Goal: Ask a question

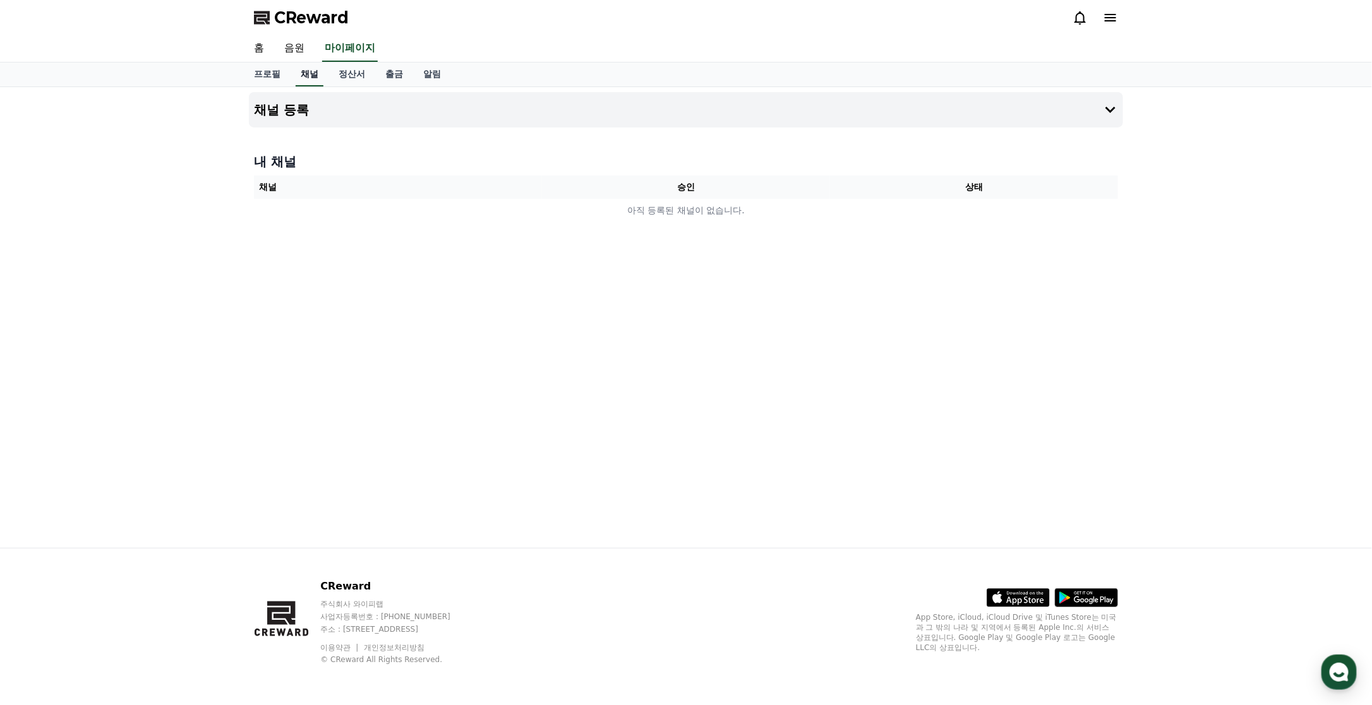
click at [310, 77] on link "채널" at bounding box center [310, 75] width 28 height 24
click at [294, 19] on span "CReward" at bounding box center [311, 18] width 75 height 20
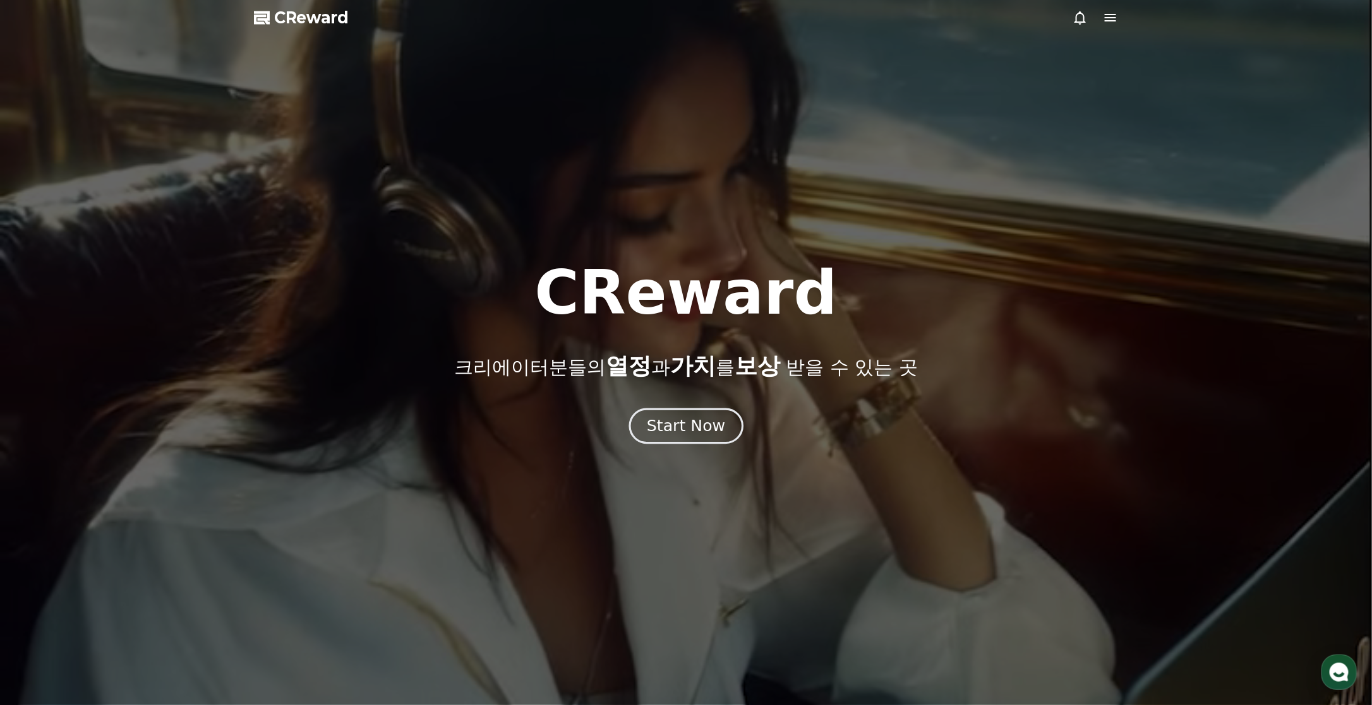
click at [670, 422] on div "Start Now" at bounding box center [686, 426] width 78 height 21
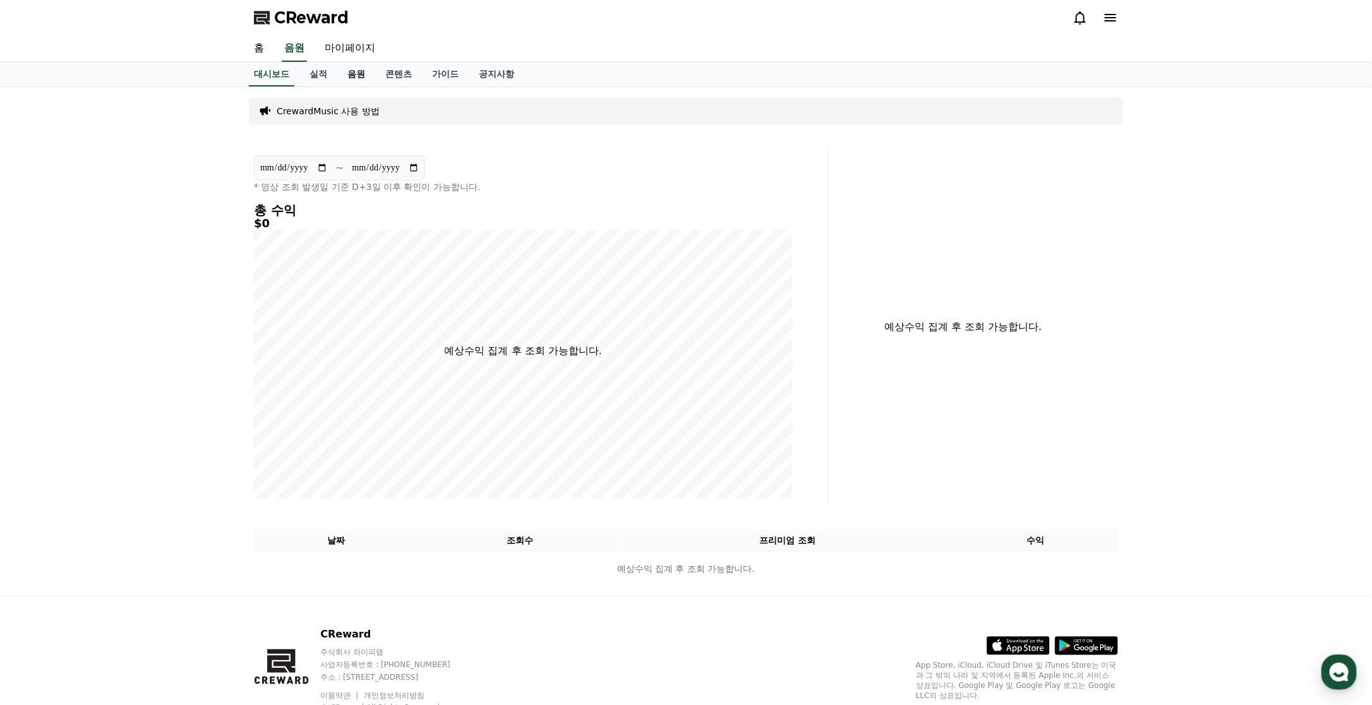
click at [354, 75] on link "음원" at bounding box center [356, 75] width 38 height 24
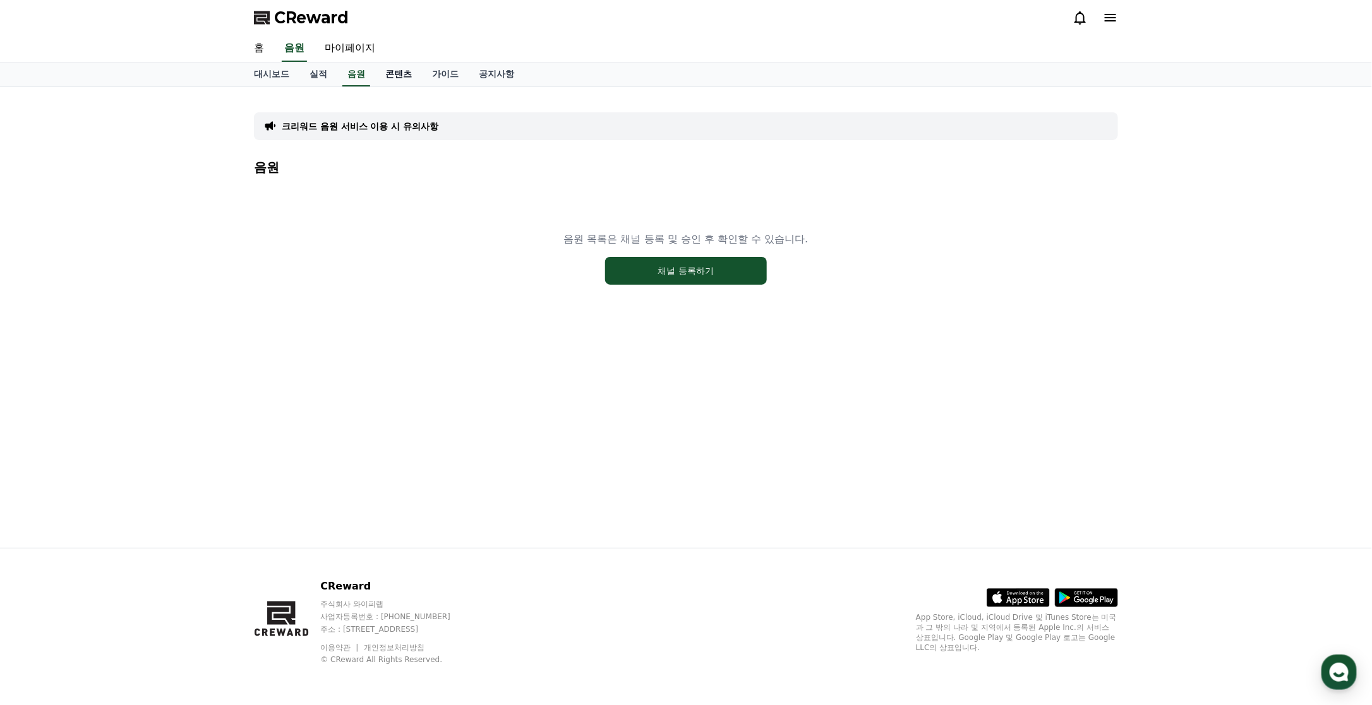
click at [407, 76] on link "콘텐츠" at bounding box center [398, 75] width 47 height 24
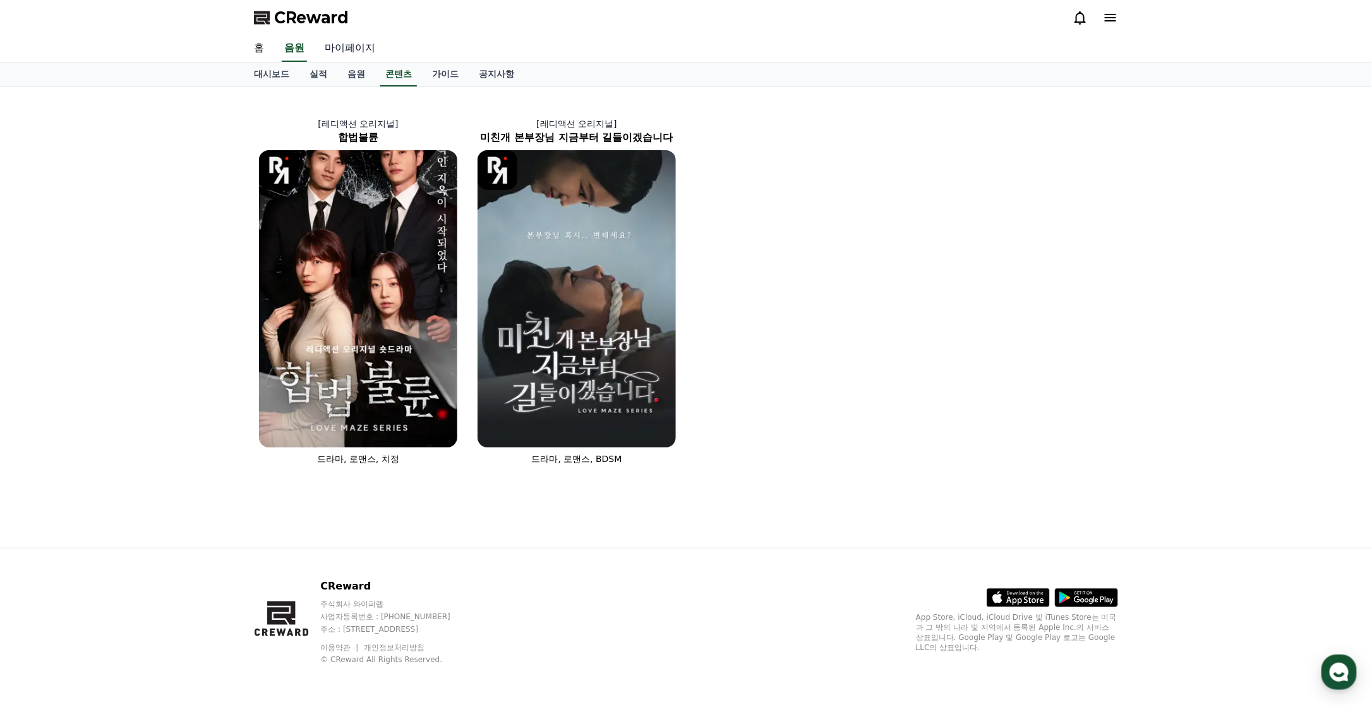
click at [364, 44] on link "마이페이지" at bounding box center [350, 48] width 71 height 27
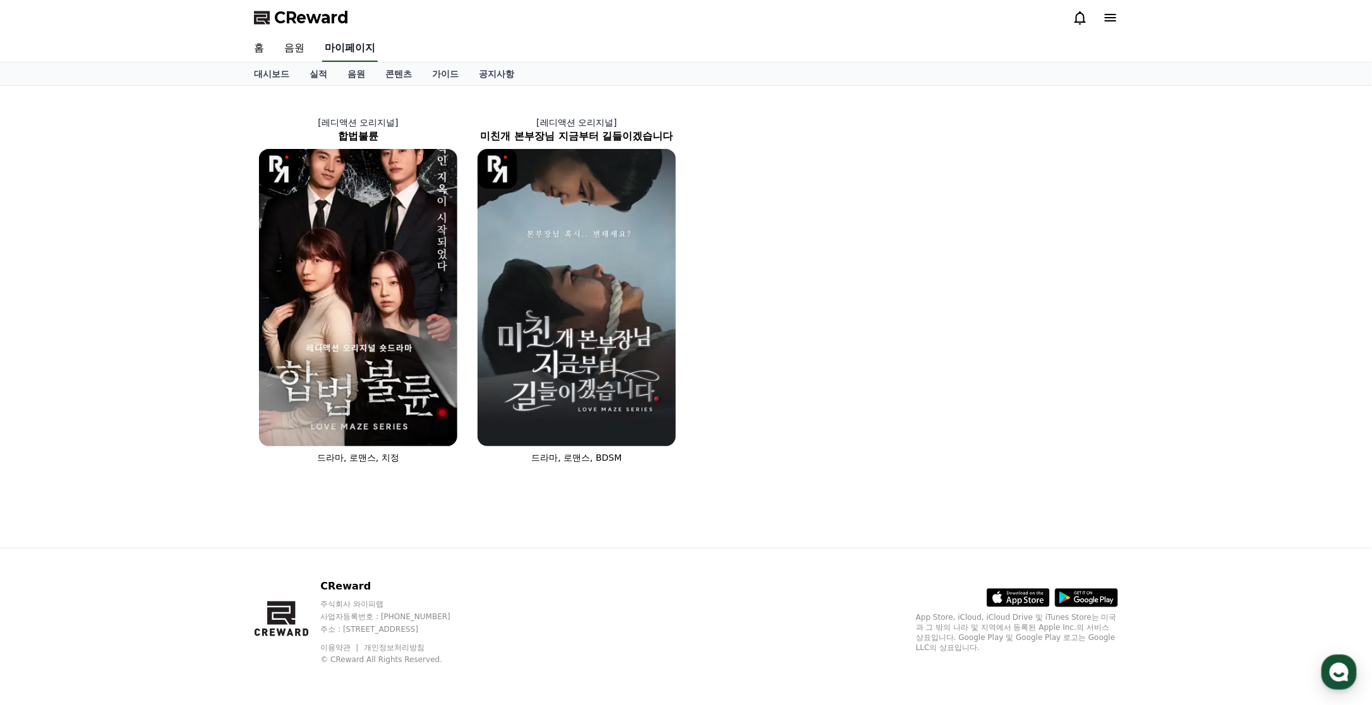
select select "**********"
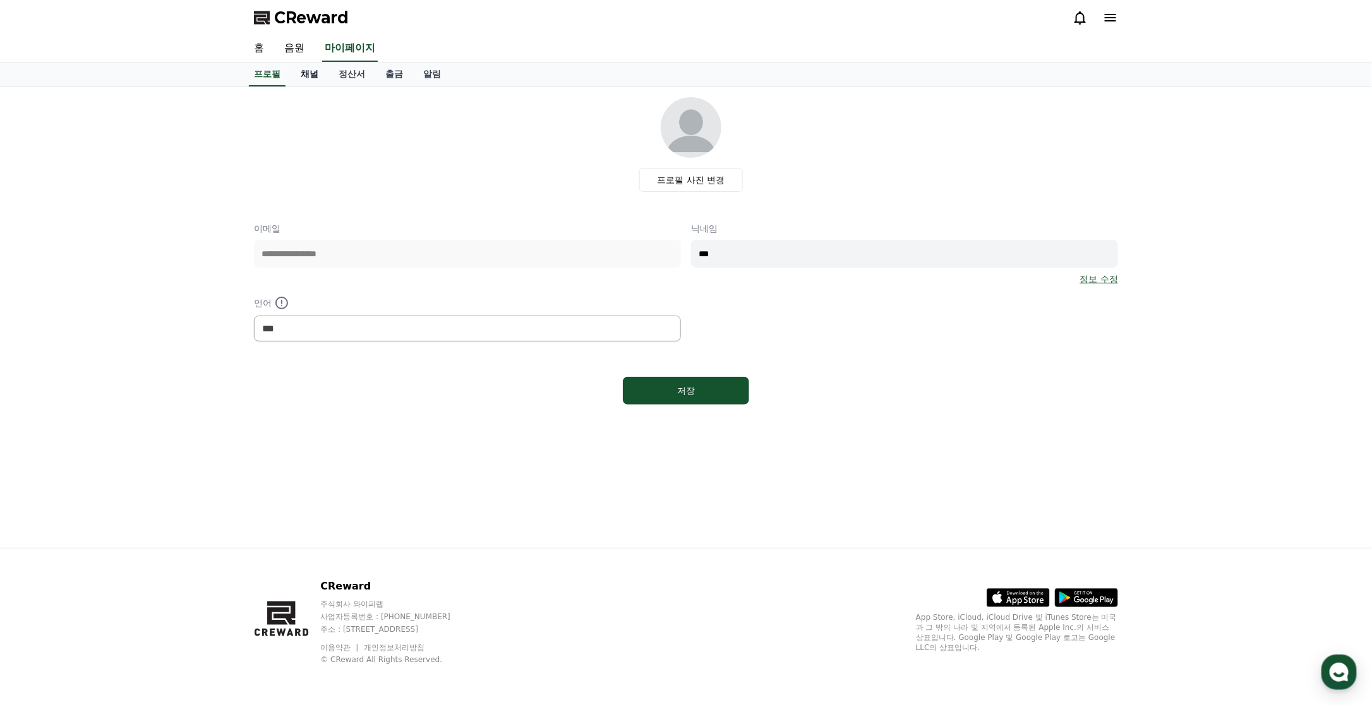
click at [309, 75] on link "채널" at bounding box center [310, 75] width 38 height 24
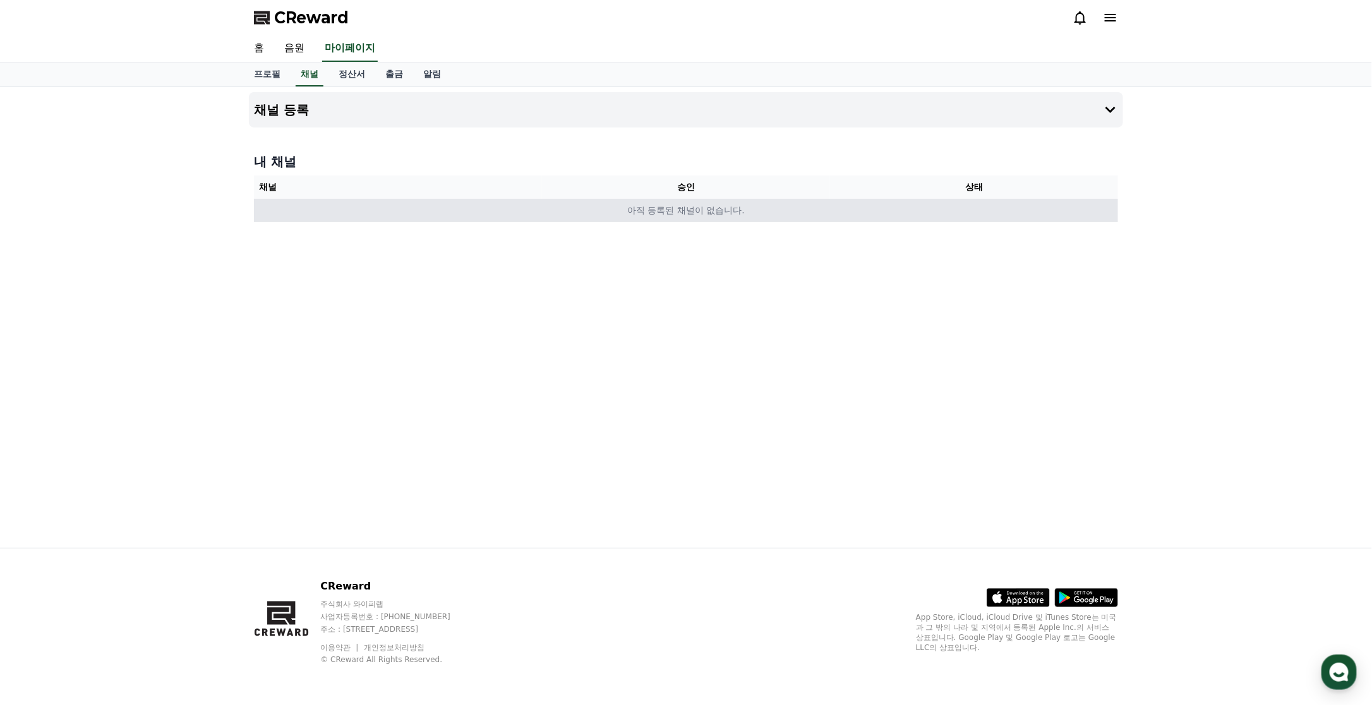
click at [641, 211] on td "아직 등록된 채널이 없습니다." at bounding box center [686, 210] width 864 height 23
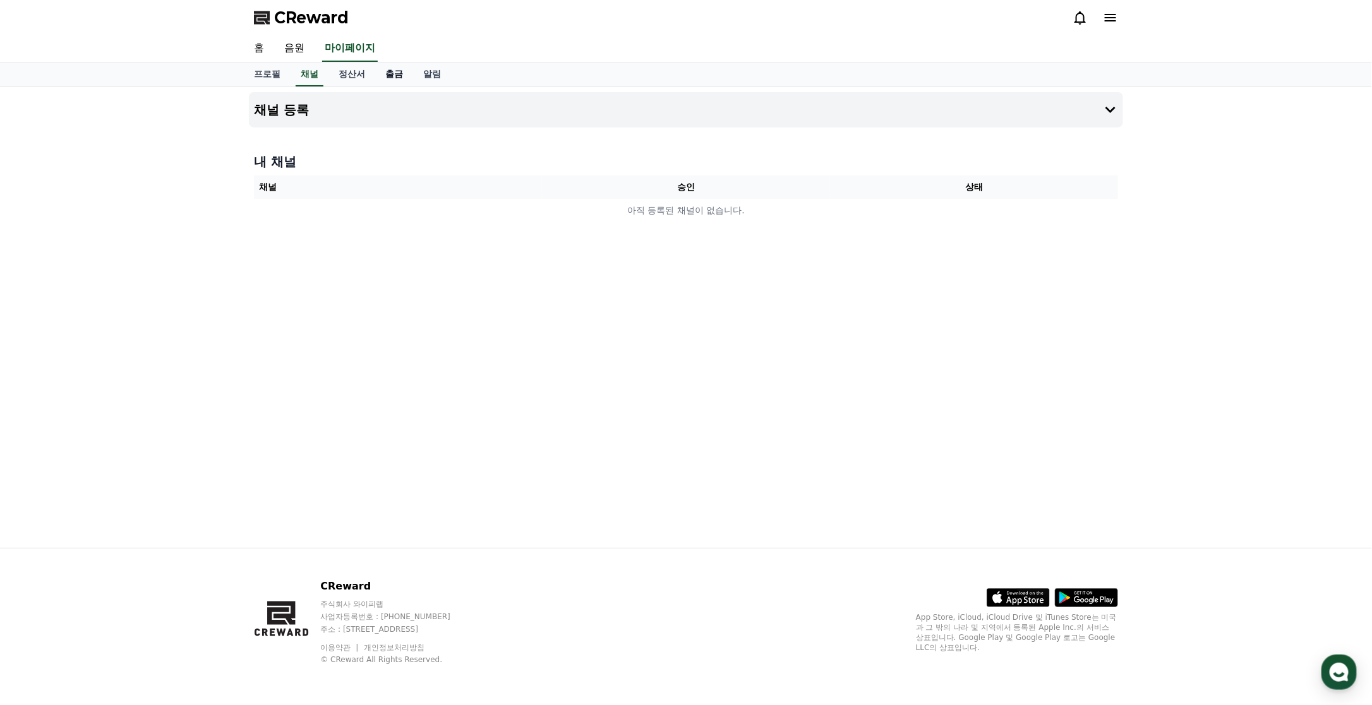
click at [399, 75] on link "출금" at bounding box center [394, 75] width 38 height 24
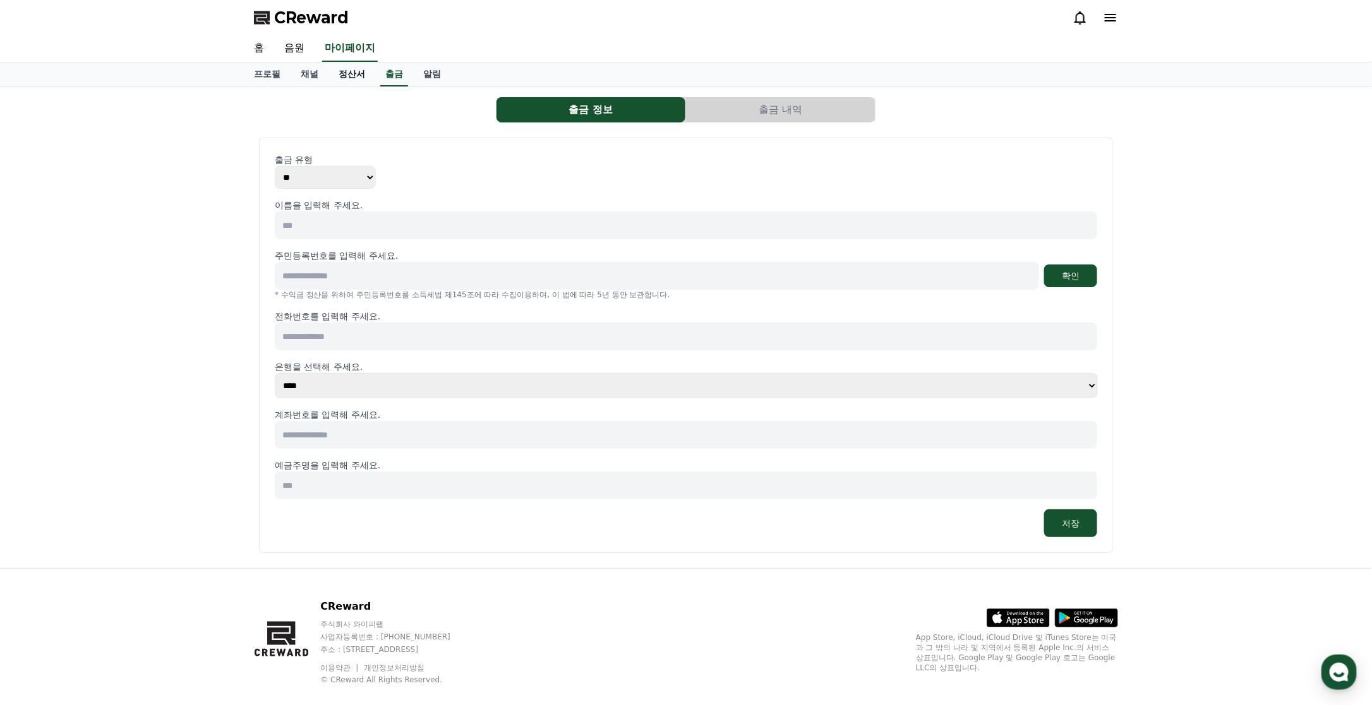
click at [356, 77] on link "정산서" at bounding box center [351, 75] width 47 height 24
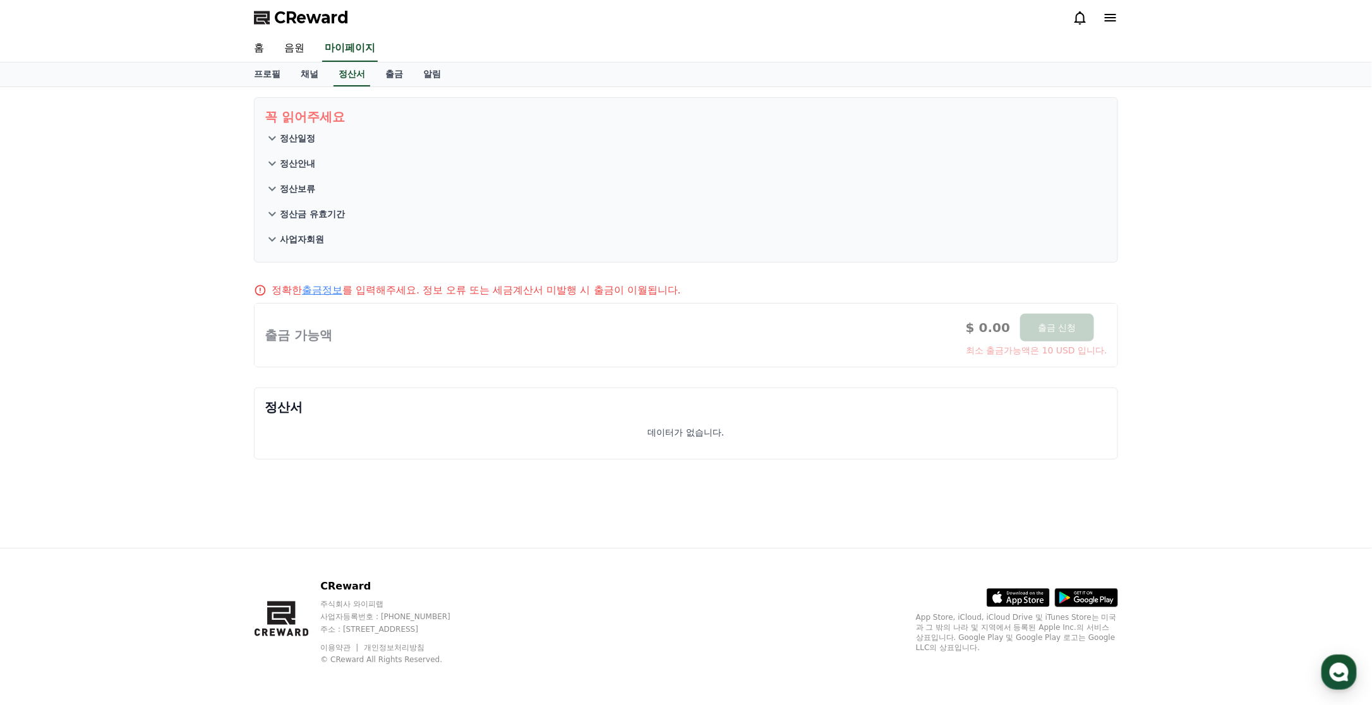
click at [289, 134] on p "정산일정" at bounding box center [297, 138] width 35 height 13
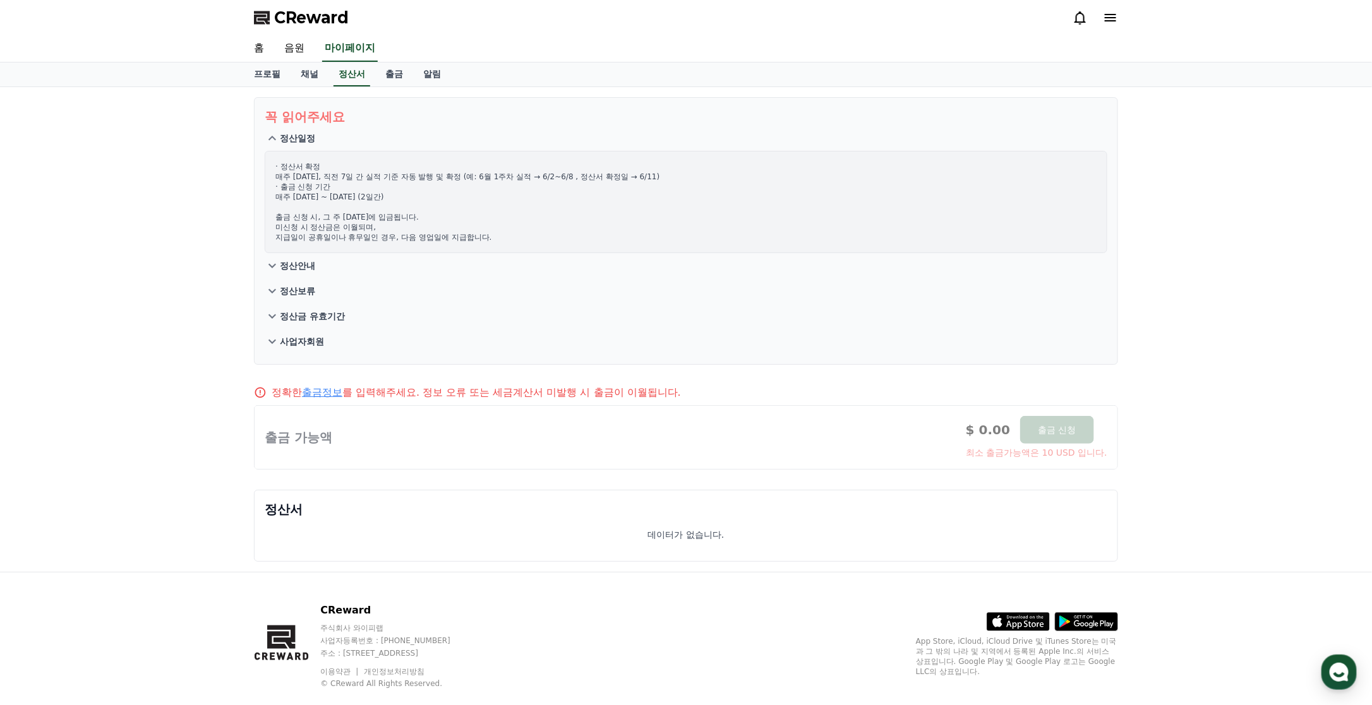
click at [292, 136] on p "정산일정" at bounding box center [297, 138] width 35 height 13
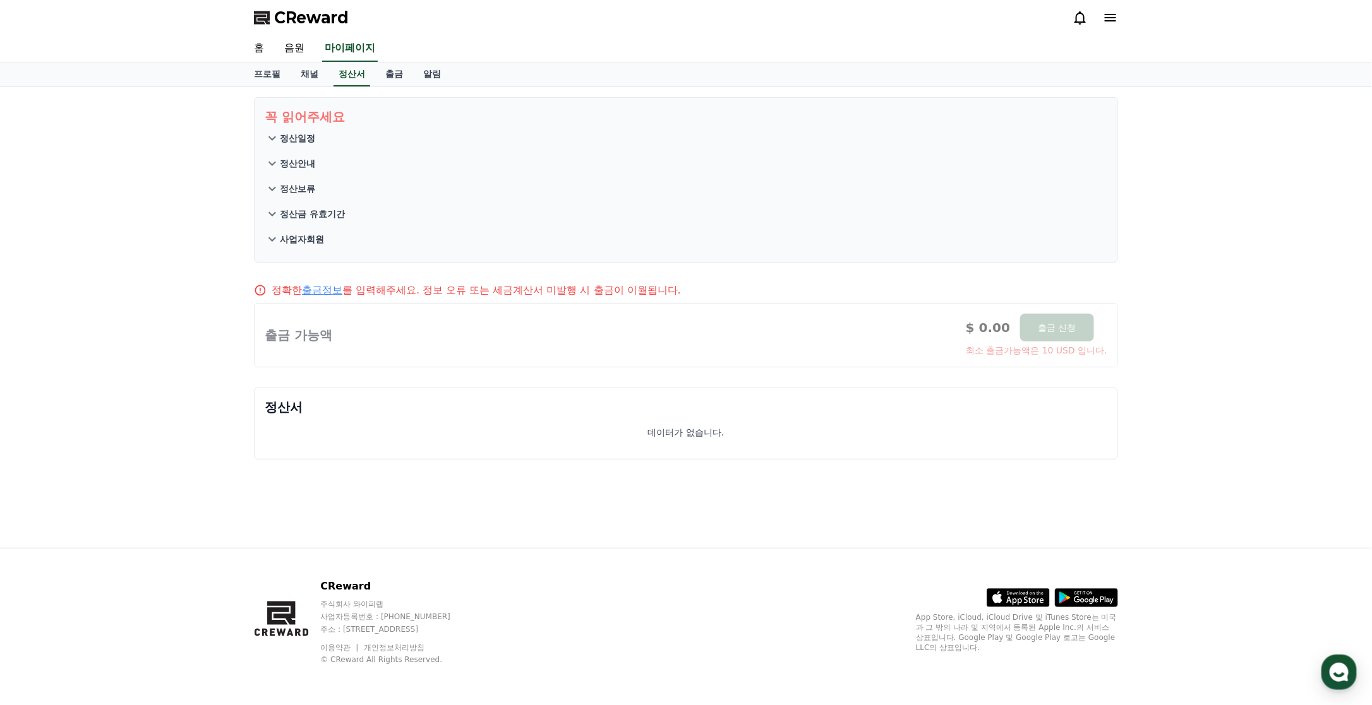
click at [303, 164] on p "정산안내" at bounding box center [297, 163] width 35 height 13
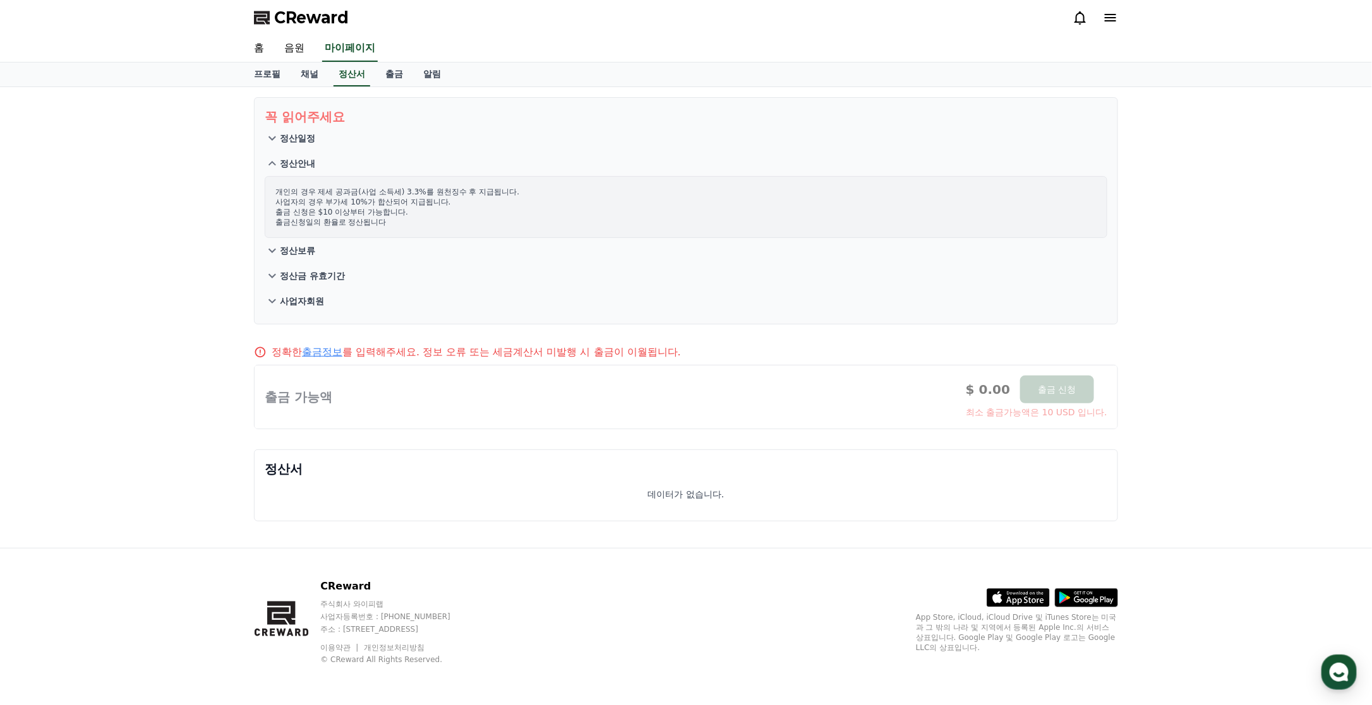
drag, startPoint x: 273, startPoint y: 196, endPoint x: 491, endPoint y: 205, distance: 218.1
click at [491, 205] on div "개인의 경우 제세 공과금(사업 소득세) 3.3%를 원천징수 후 지급됩니다. 사업자의 경우 부가세 10%가 합산되어 지급됩니다. 출금 신청은 $…" at bounding box center [686, 207] width 843 height 62
drag, startPoint x: 491, startPoint y: 205, endPoint x: 472, endPoint y: 219, distance: 23.5
click at [492, 219] on p "개인의 경우 제세 공과금(사업 소득세) 3.3%를 원천징수 후 지급됩니다. 사업자의 경우 부가세 10%가 합산되어 지급됩니다. 출금 신청은 $…" at bounding box center [685, 207] width 821 height 40
drag, startPoint x: 275, startPoint y: 188, endPoint x: 471, endPoint y: 204, distance: 196.4
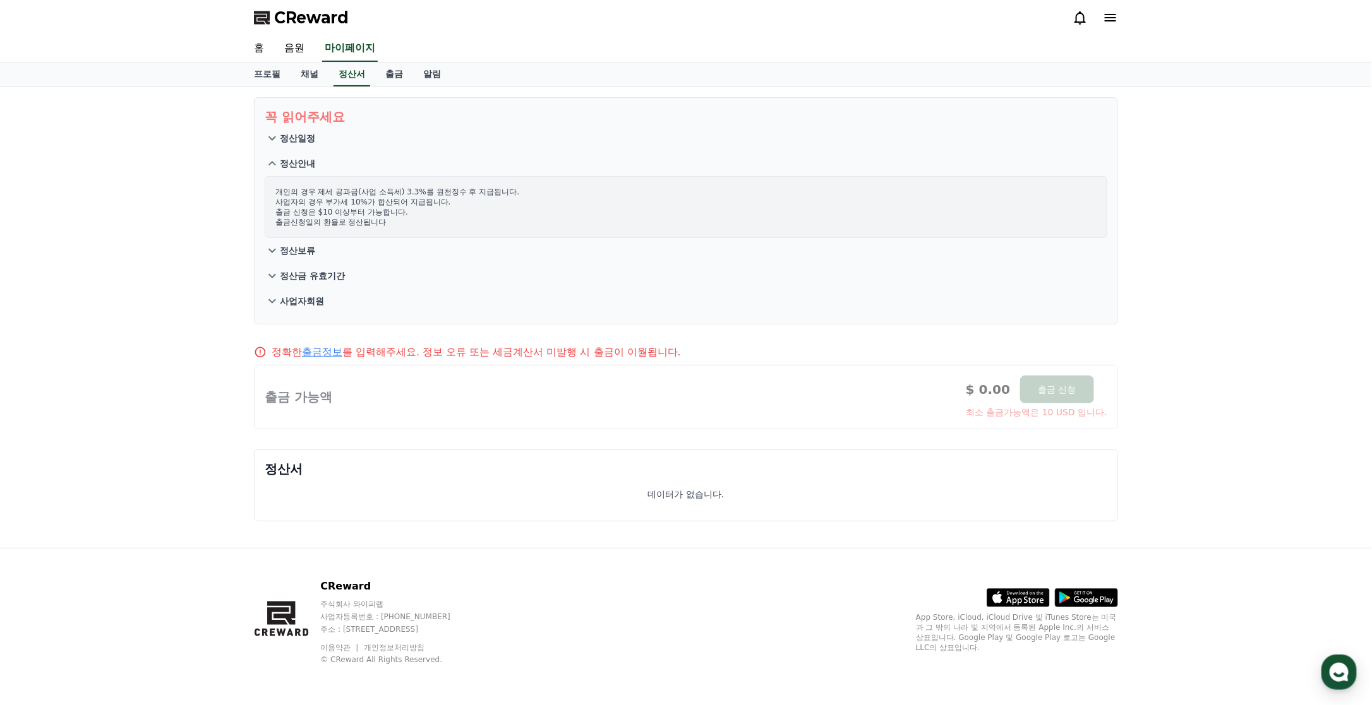
click at [477, 205] on p "개인의 경우 제세 공과금(사업 소득세) 3.3%를 원천징수 후 지급됩니다. 사업자의 경우 부가세 10%가 합산되어 지급됩니다. 출금 신청은 $…" at bounding box center [685, 207] width 821 height 40
copy p "개인의 경우 제세 공과금(사업 소득세) 3.3%를 원천징수 후 지급됩니다. 사업자의 경우 부가세 10%가 합산되어 지급됩니다."
click at [282, 253] on p "정산보류" at bounding box center [297, 250] width 35 height 13
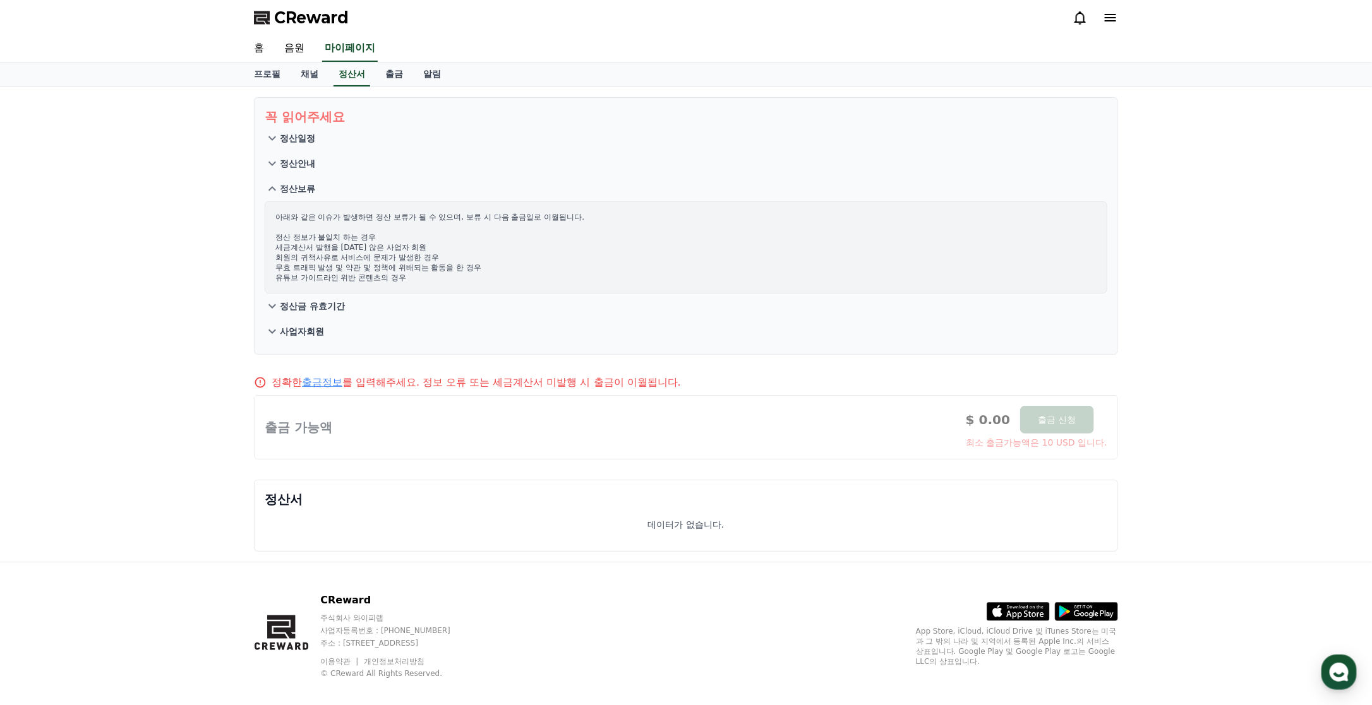
click at [268, 193] on icon at bounding box center [272, 188] width 15 height 15
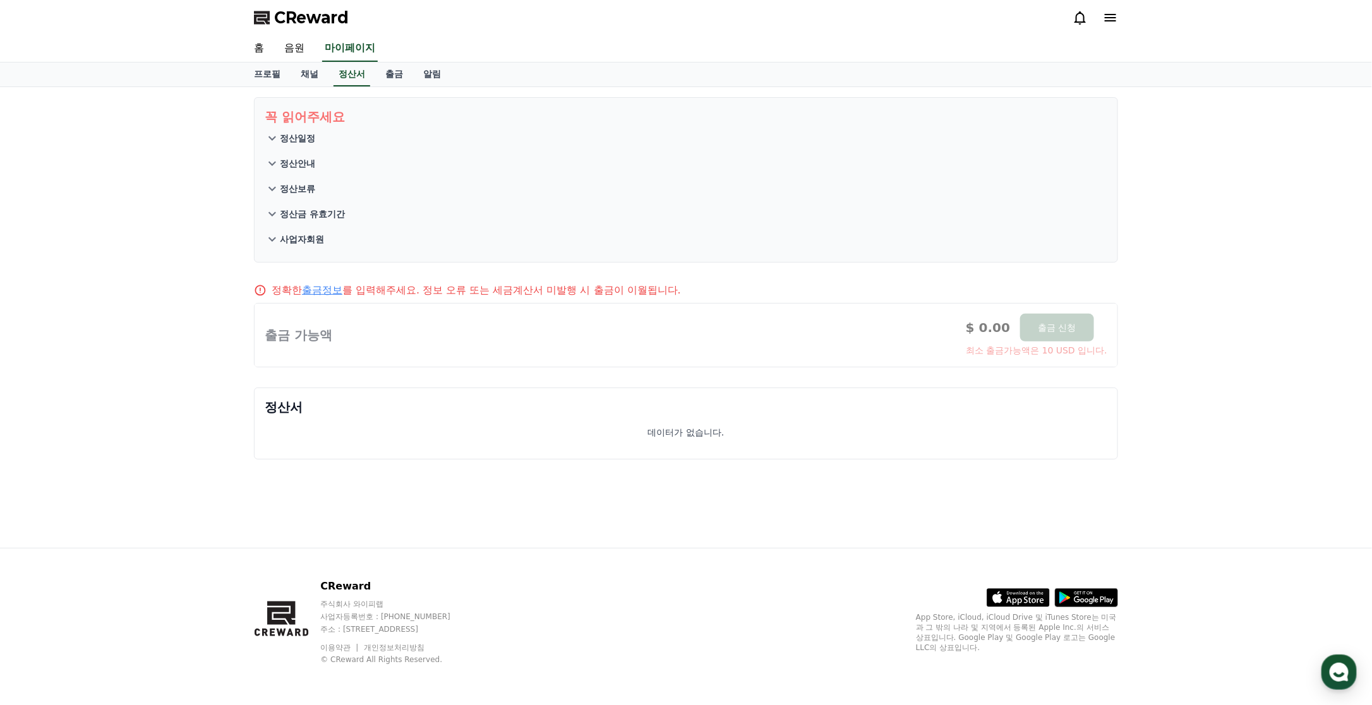
click at [274, 217] on icon at bounding box center [272, 214] width 15 height 15
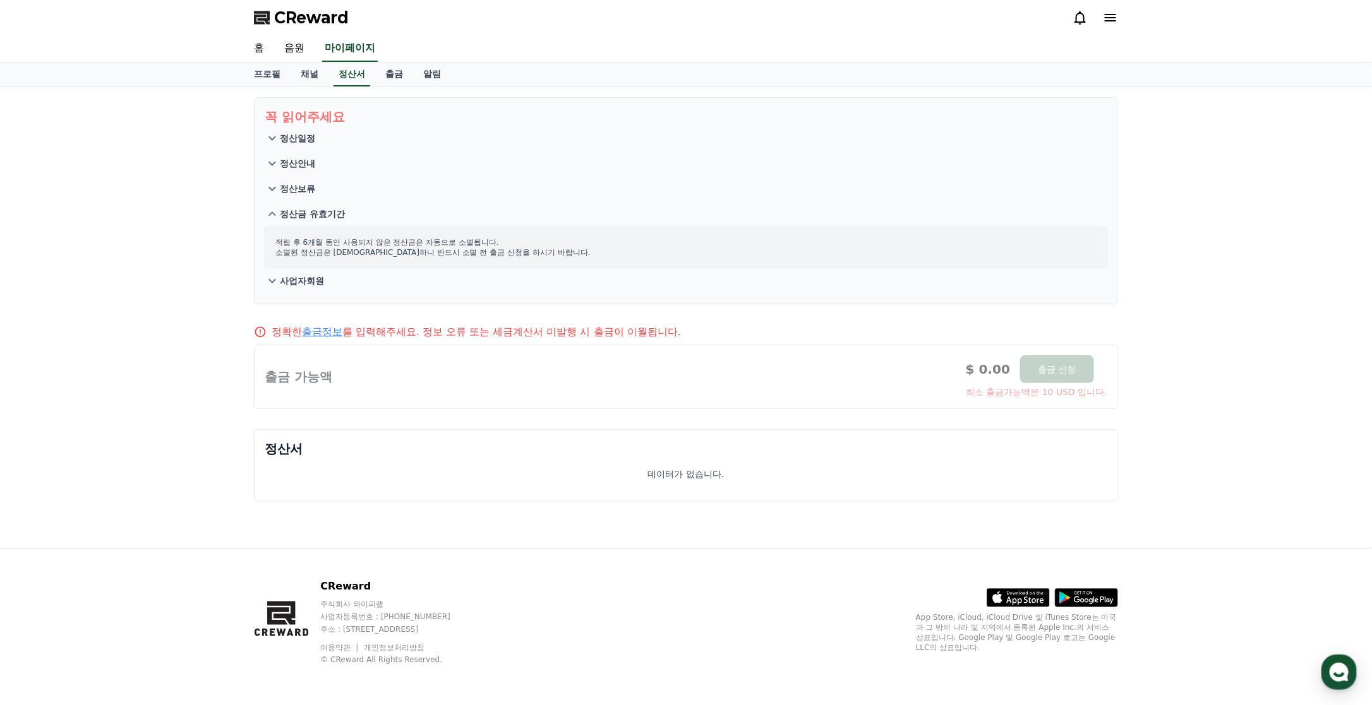
click at [274, 217] on icon at bounding box center [272, 214] width 15 height 15
click at [278, 268] on button "사업자회원" at bounding box center [686, 280] width 843 height 25
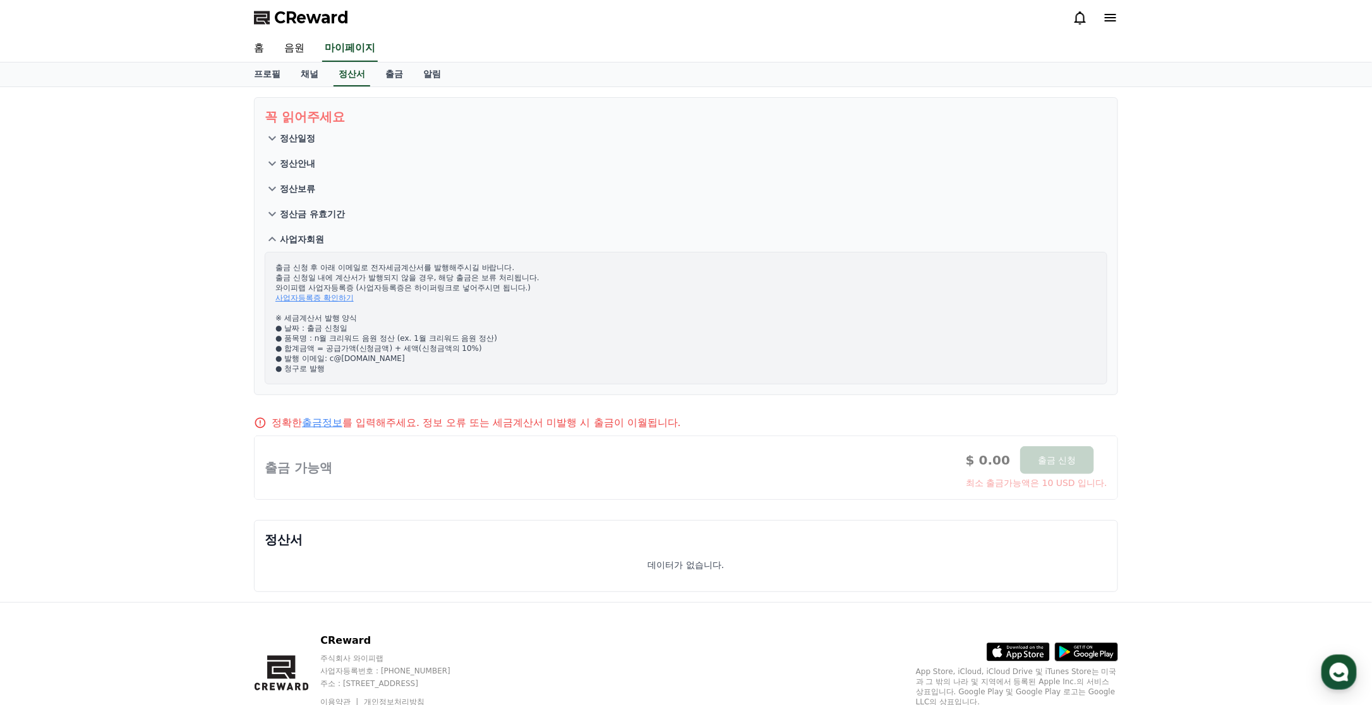
click at [272, 242] on icon at bounding box center [272, 239] width 15 height 15
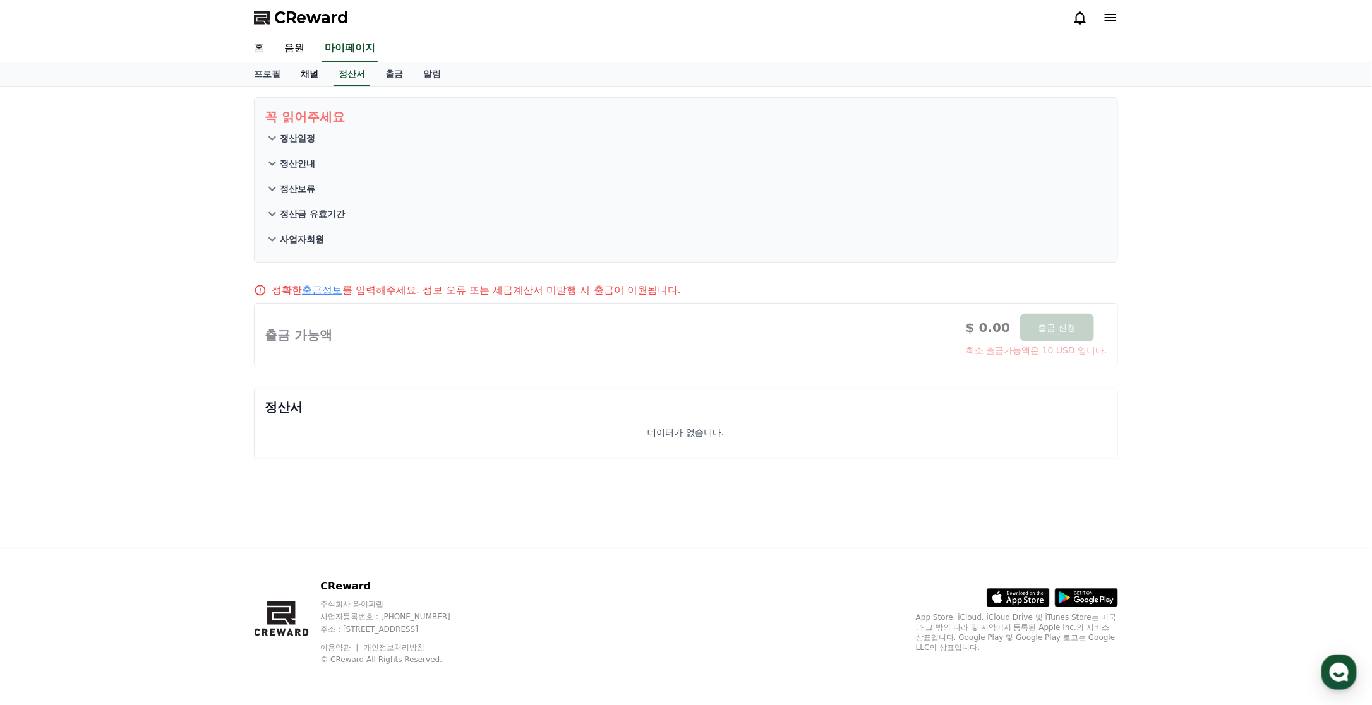
click at [316, 77] on link "채널" at bounding box center [310, 75] width 38 height 24
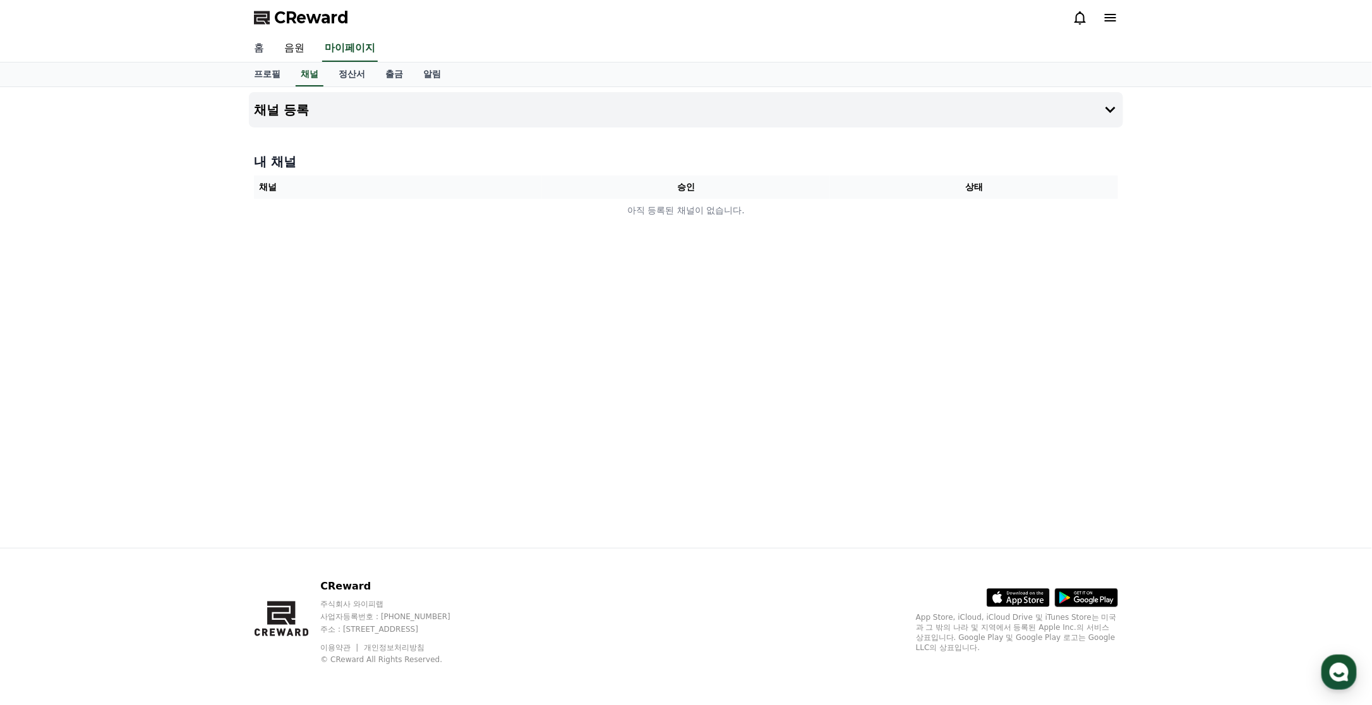
click at [268, 46] on link "홈" at bounding box center [259, 48] width 30 height 27
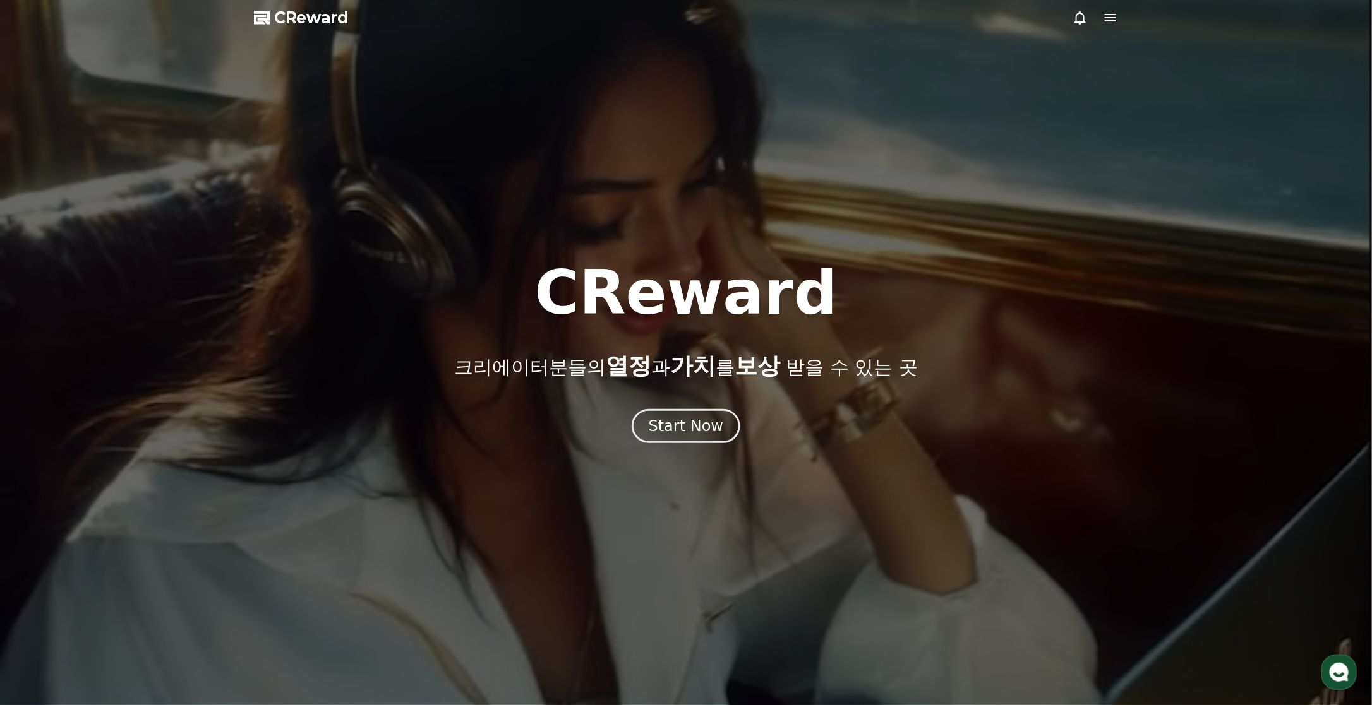
click at [1112, 27] on div at bounding box center [686, 352] width 1372 height 705
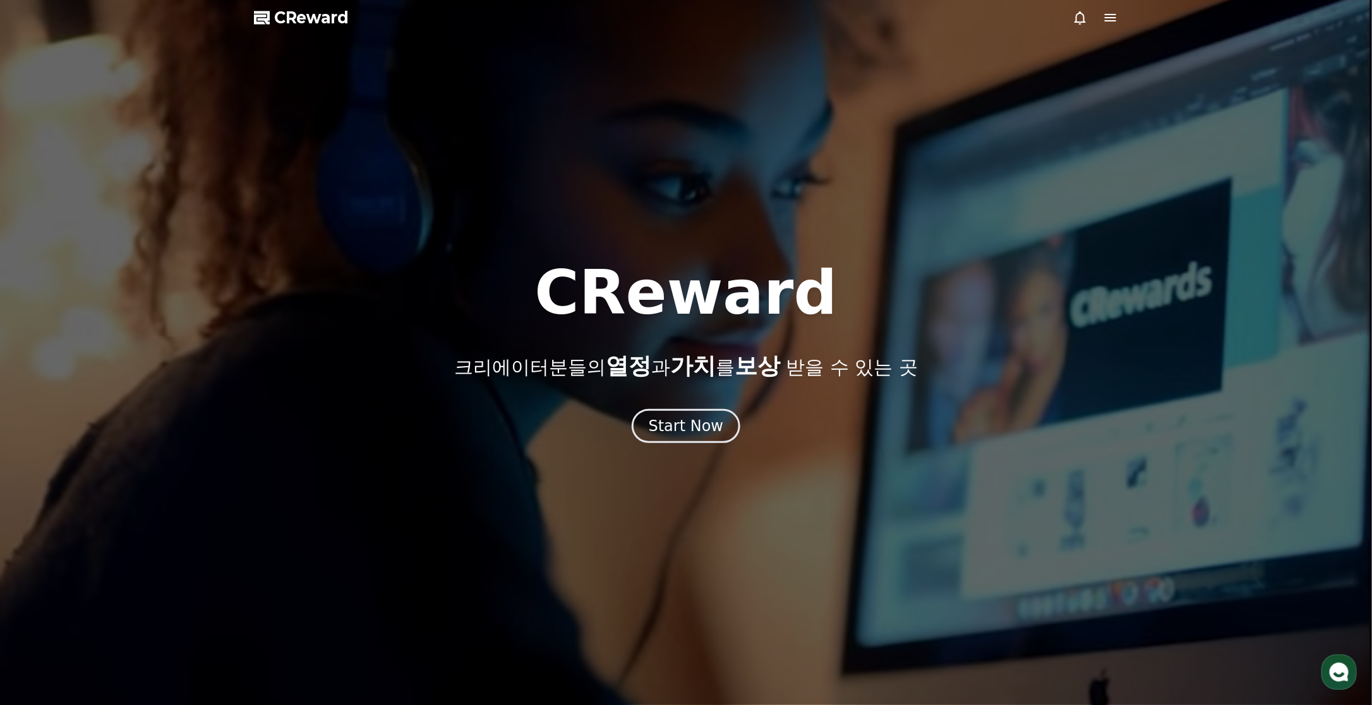
click at [1112, 21] on icon at bounding box center [1110, 18] width 11 height 8
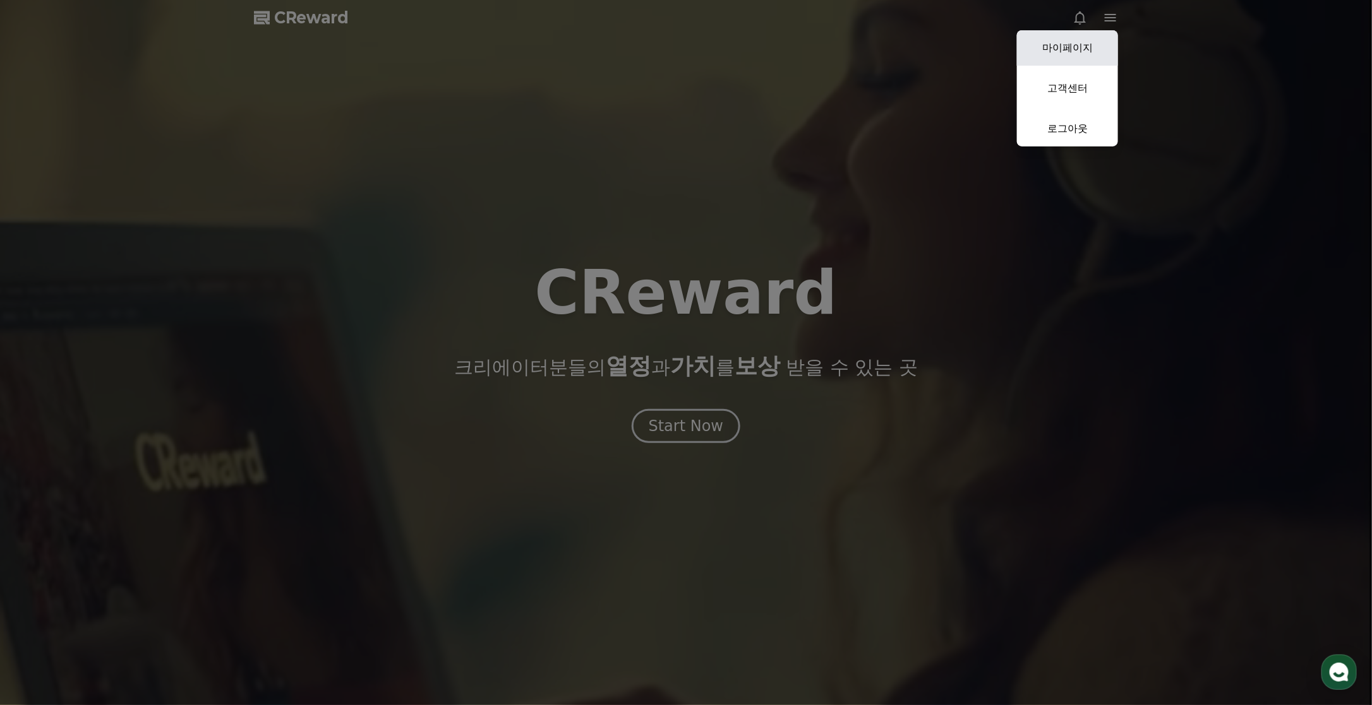
click at [1088, 48] on link "마이페이지" at bounding box center [1067, 47] width 101 height 35
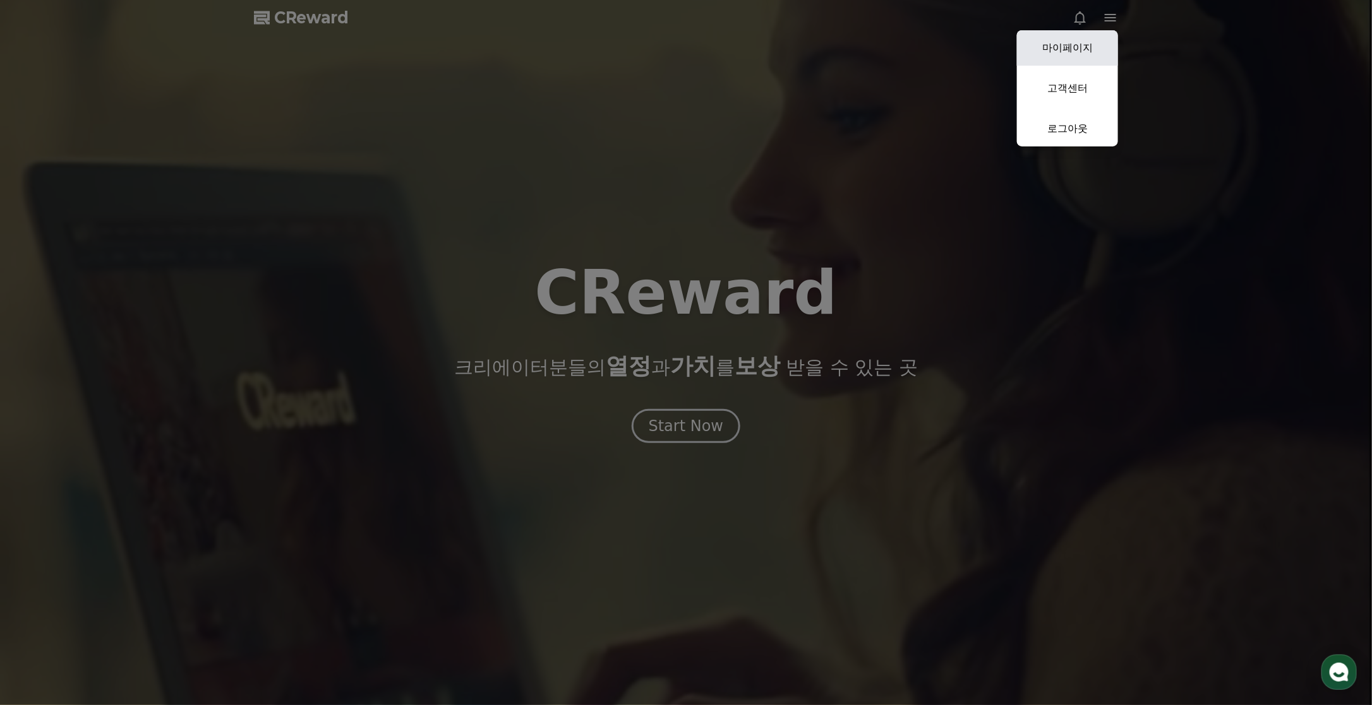
select select "**********"
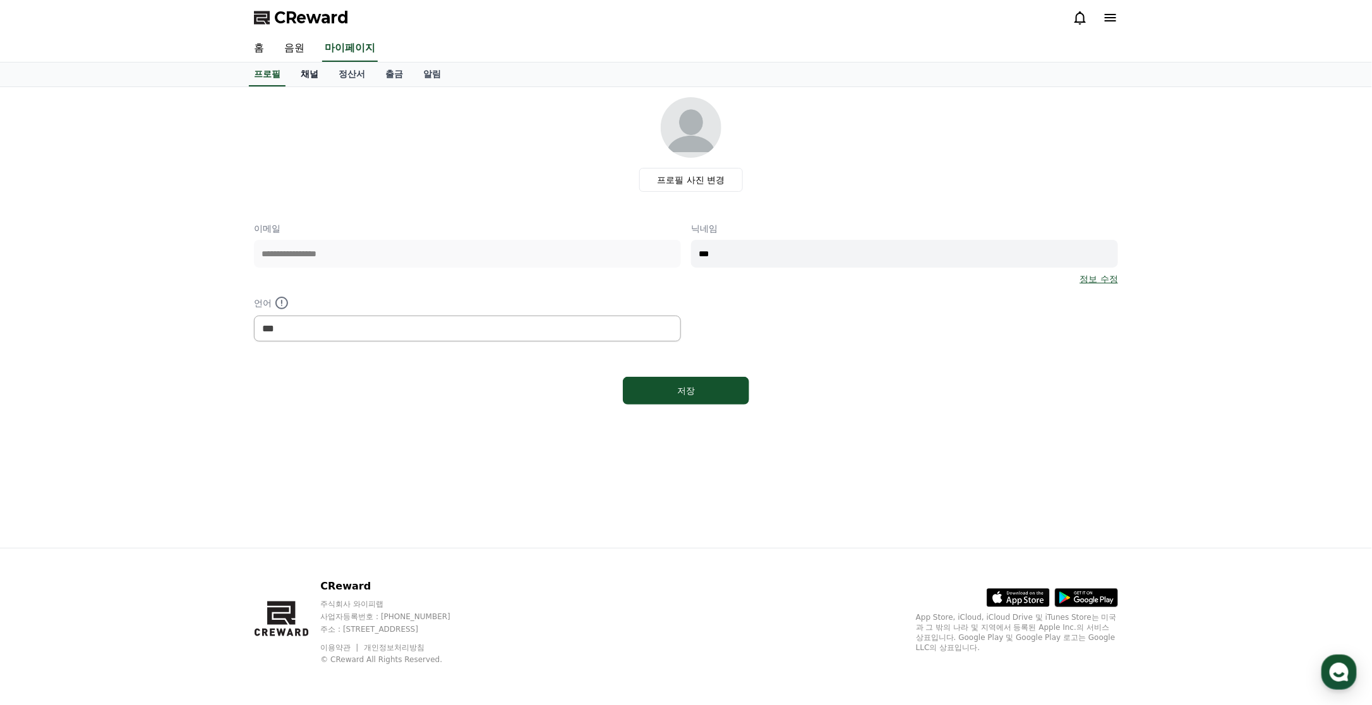
click at [314, 73] on link "채널" at bounding box center [310, 75] width 38 height 24
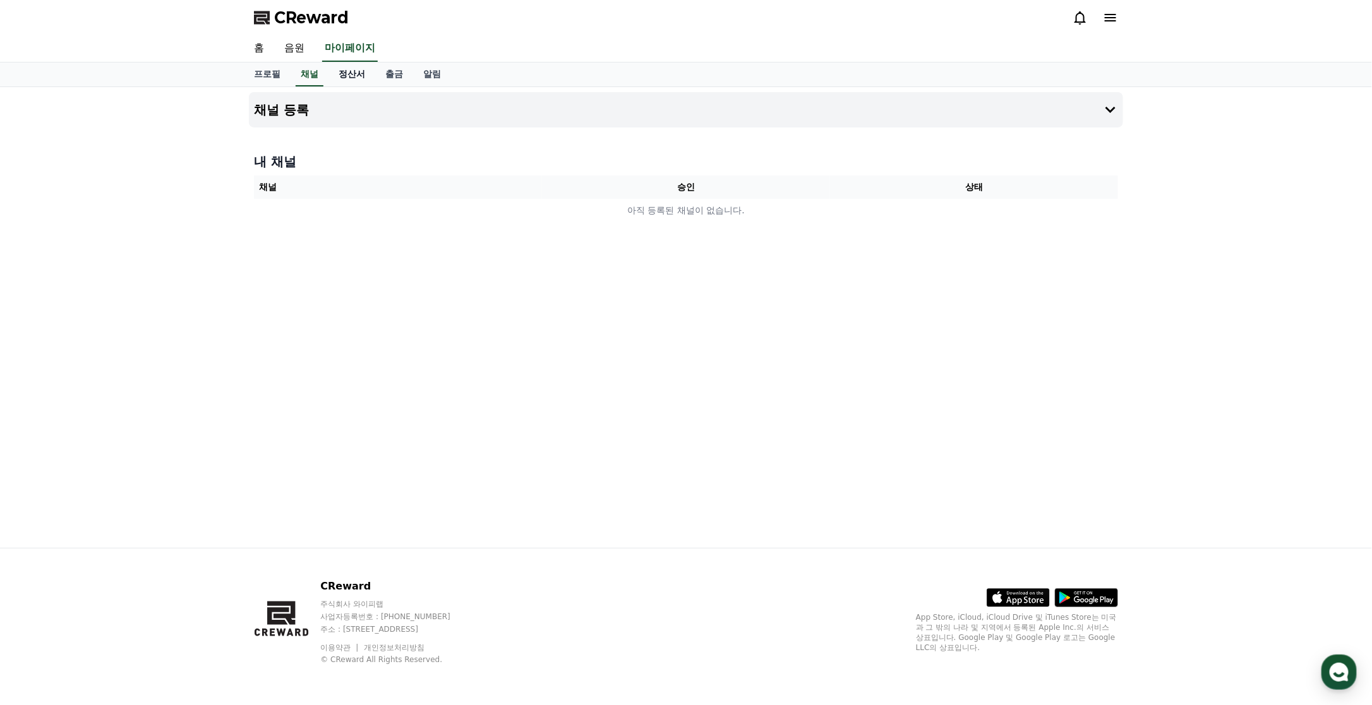
click at [345, 71] on link "정산서" at bounding box center [351, 75] width 47 height 24
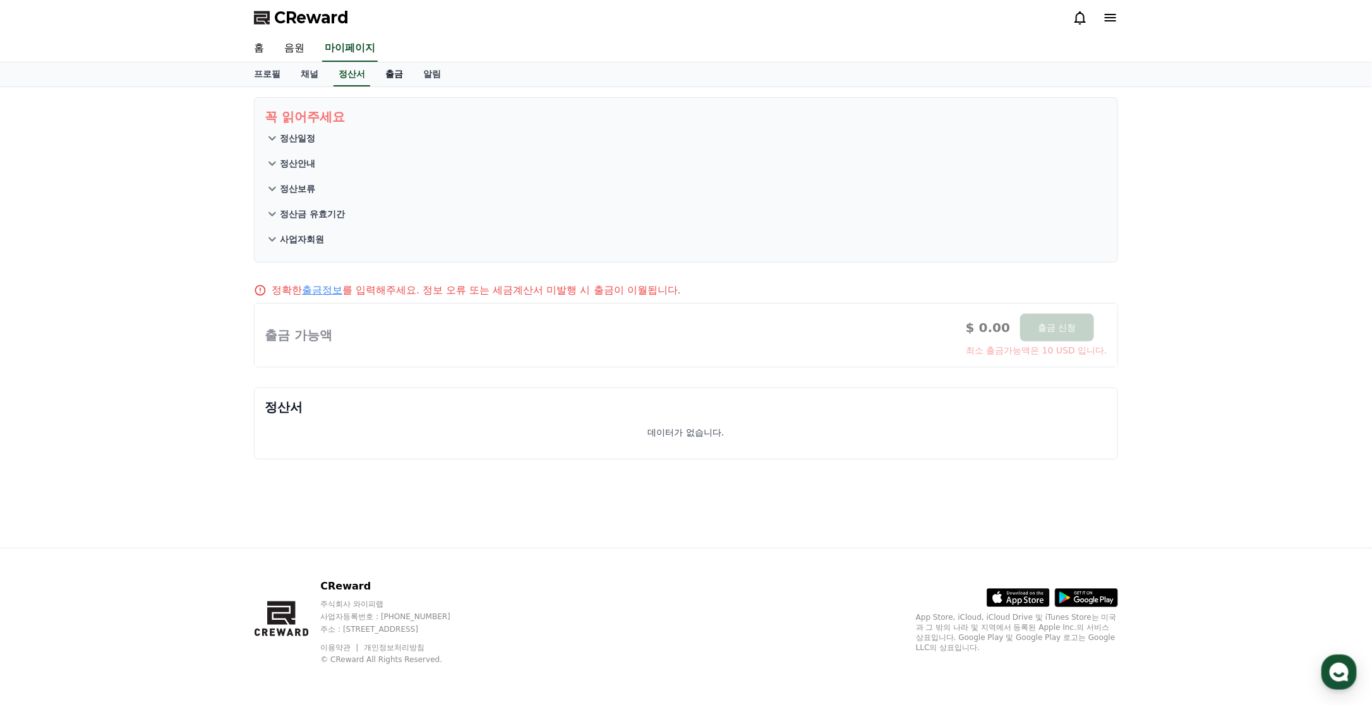
click at [393, 73] on link "출금" at bounding box center [394, 75] width 38 height 24
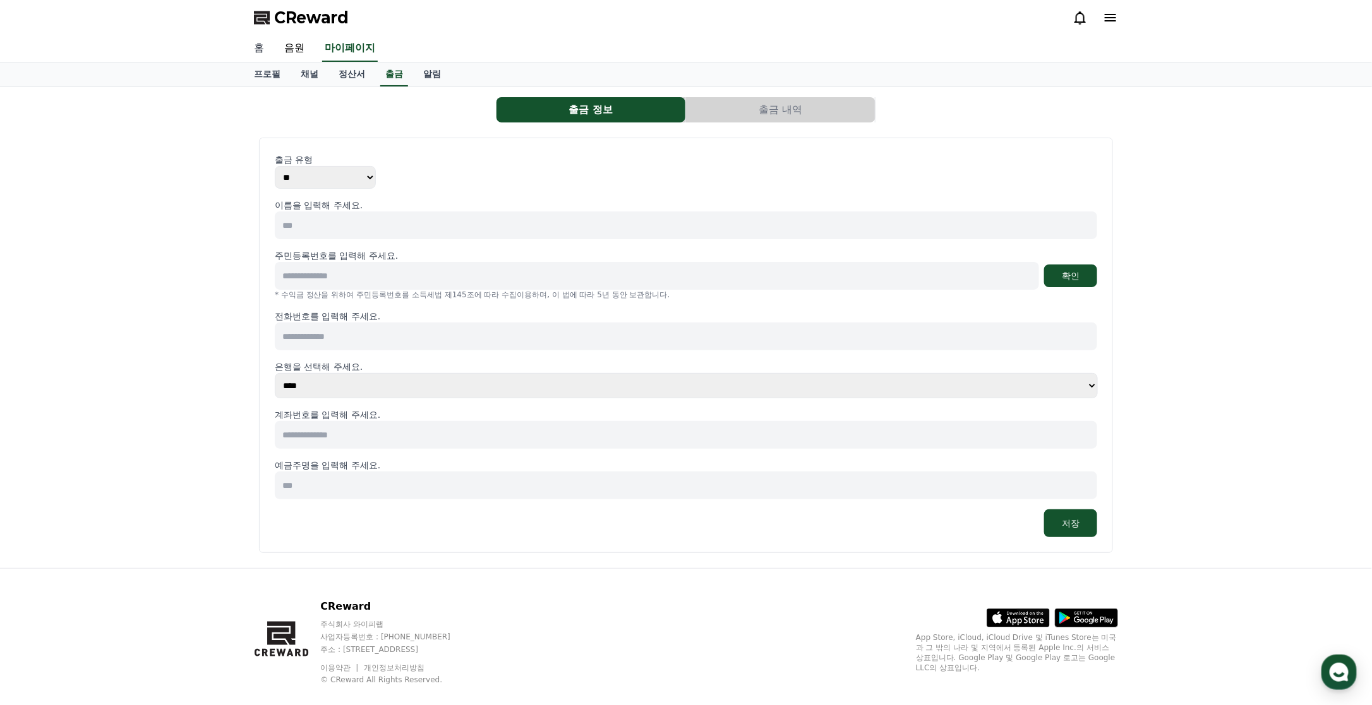
click at [260, 47] on link "홈" at bounding box center [259, 48] width 30 height 27
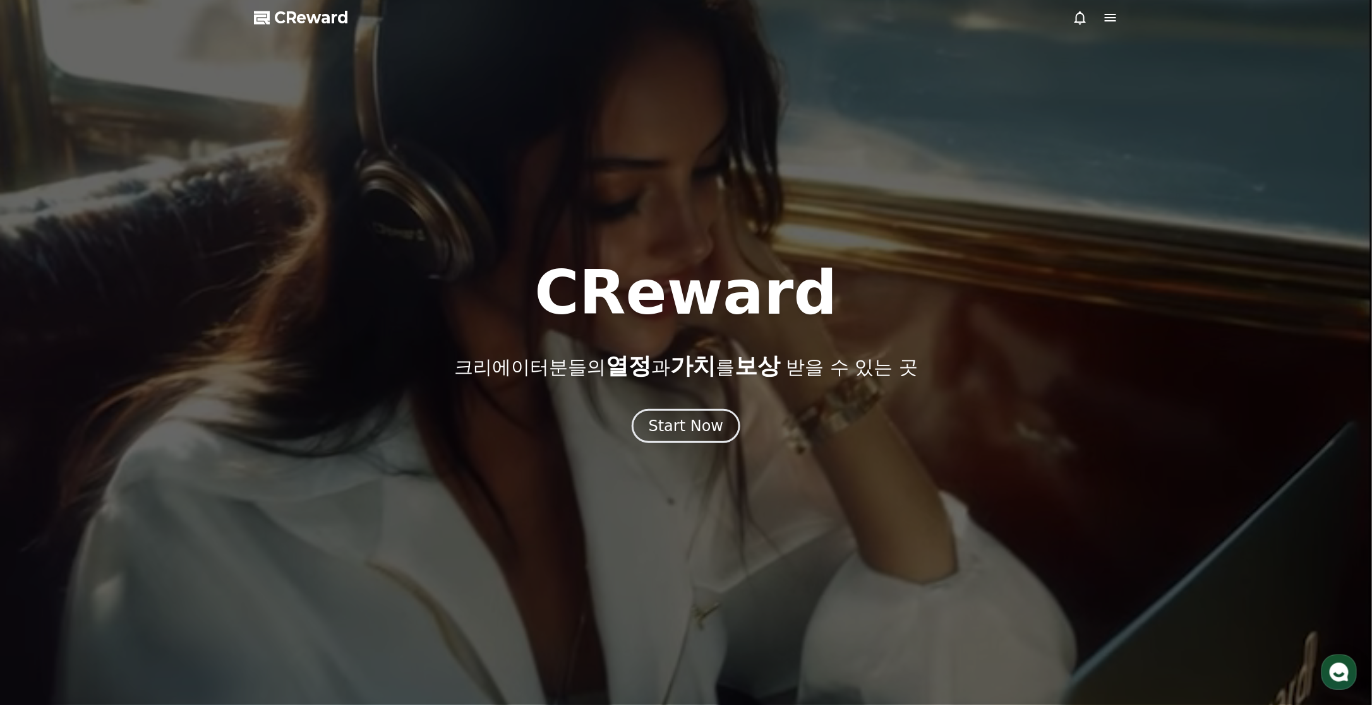
click at [1105, 19] on icon at bounding box center [1110, 17] width 15 height 15
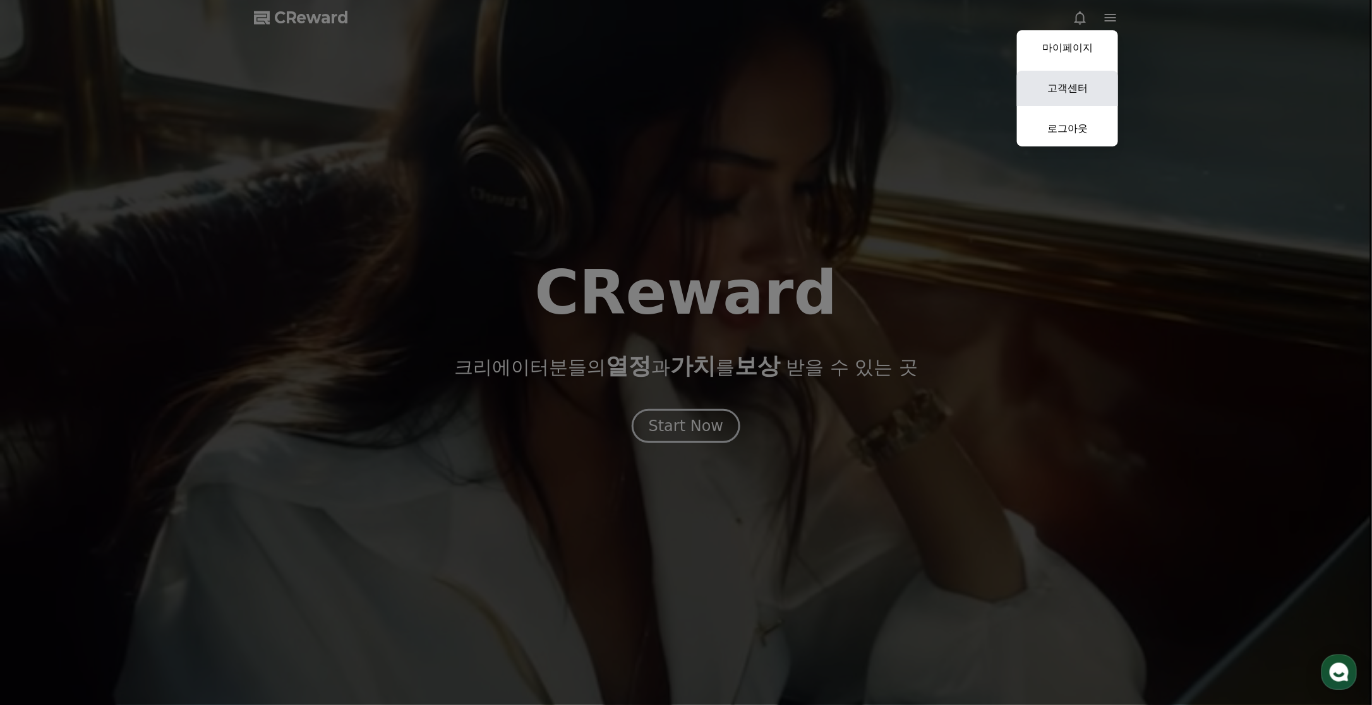
click at [1075, 91] on link "고객센터" at bounding box center [1067, 88] width 101 height 35
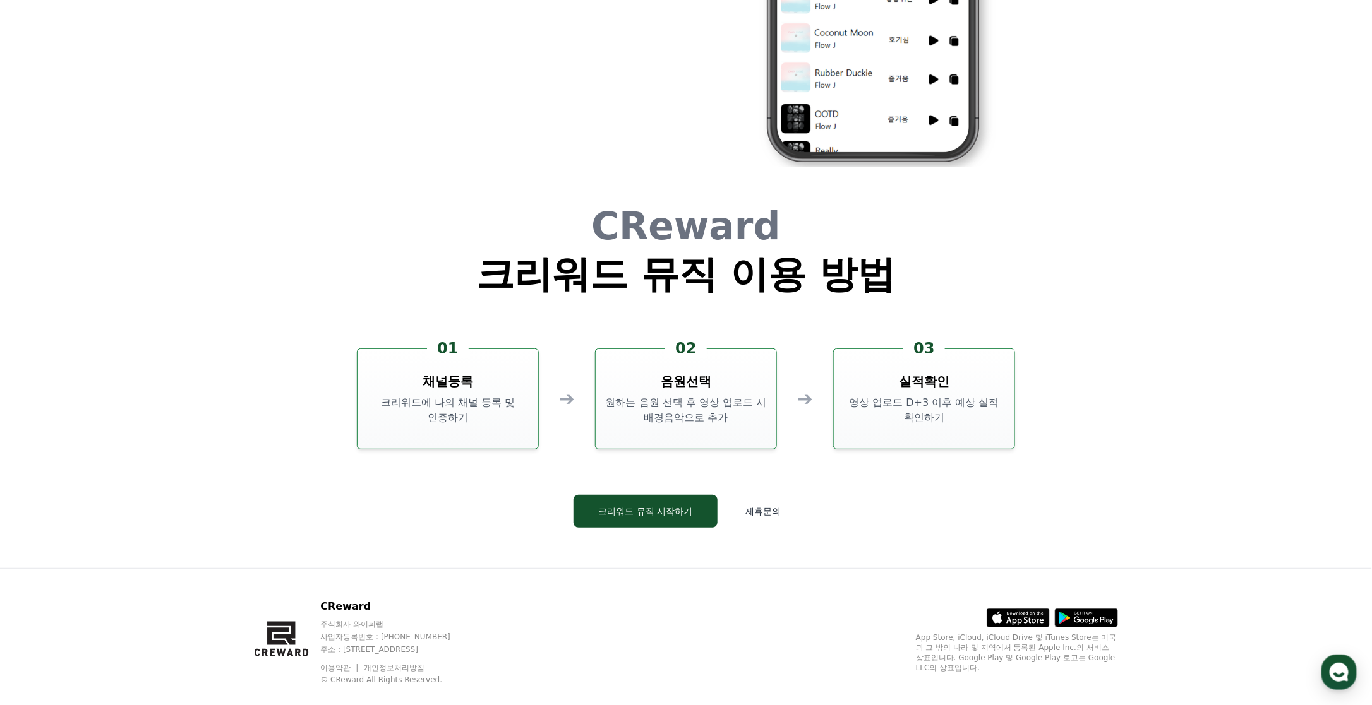
scroll to position [3421, 0]
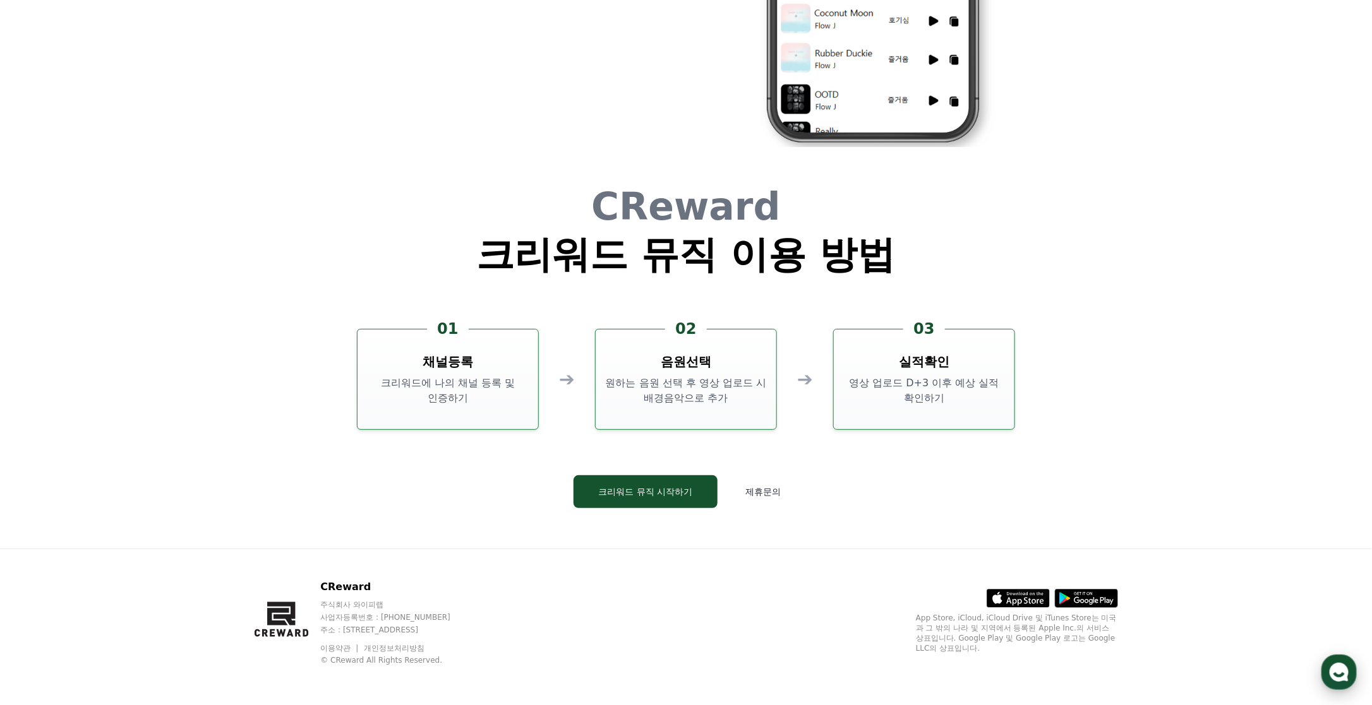
click at [1340, 670] on use "button" at bounding box center [1338, 672] width 19 height 19
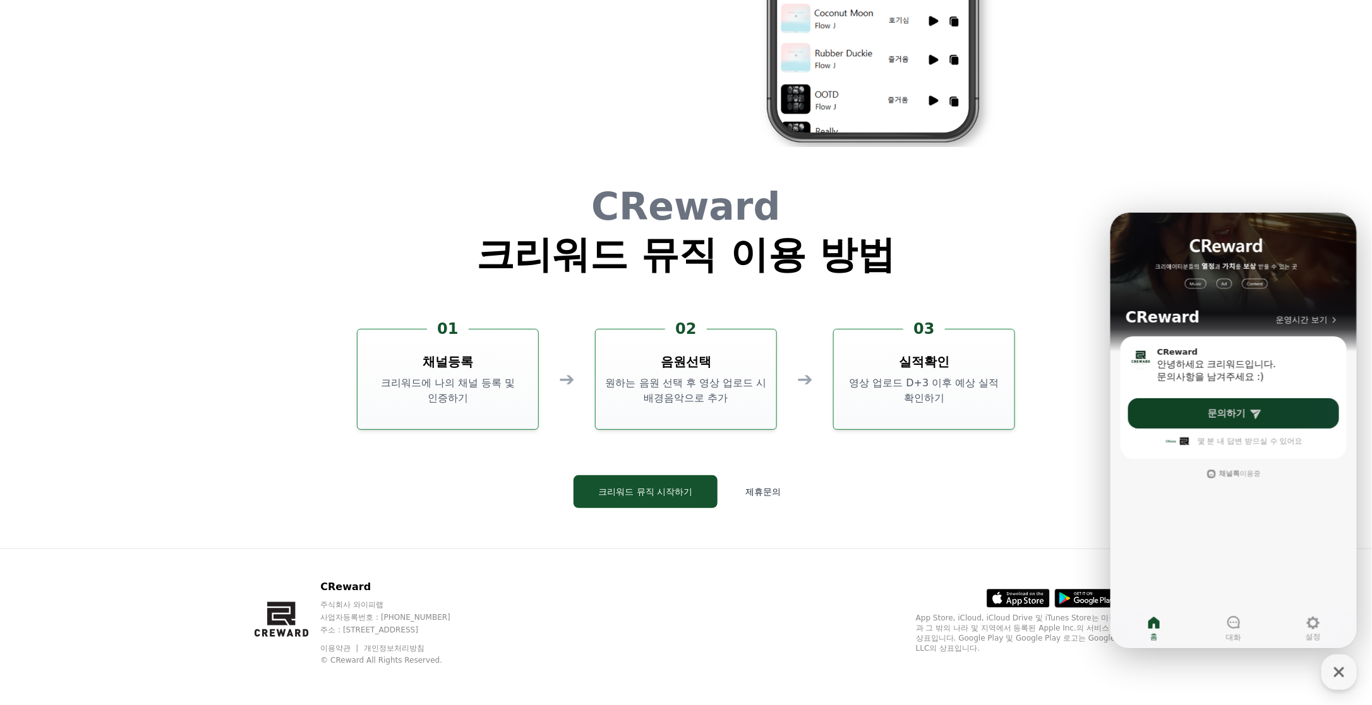
click at [1226, 416] on span "문의하기" at bounding box center [1226, 413] width 38 height 13
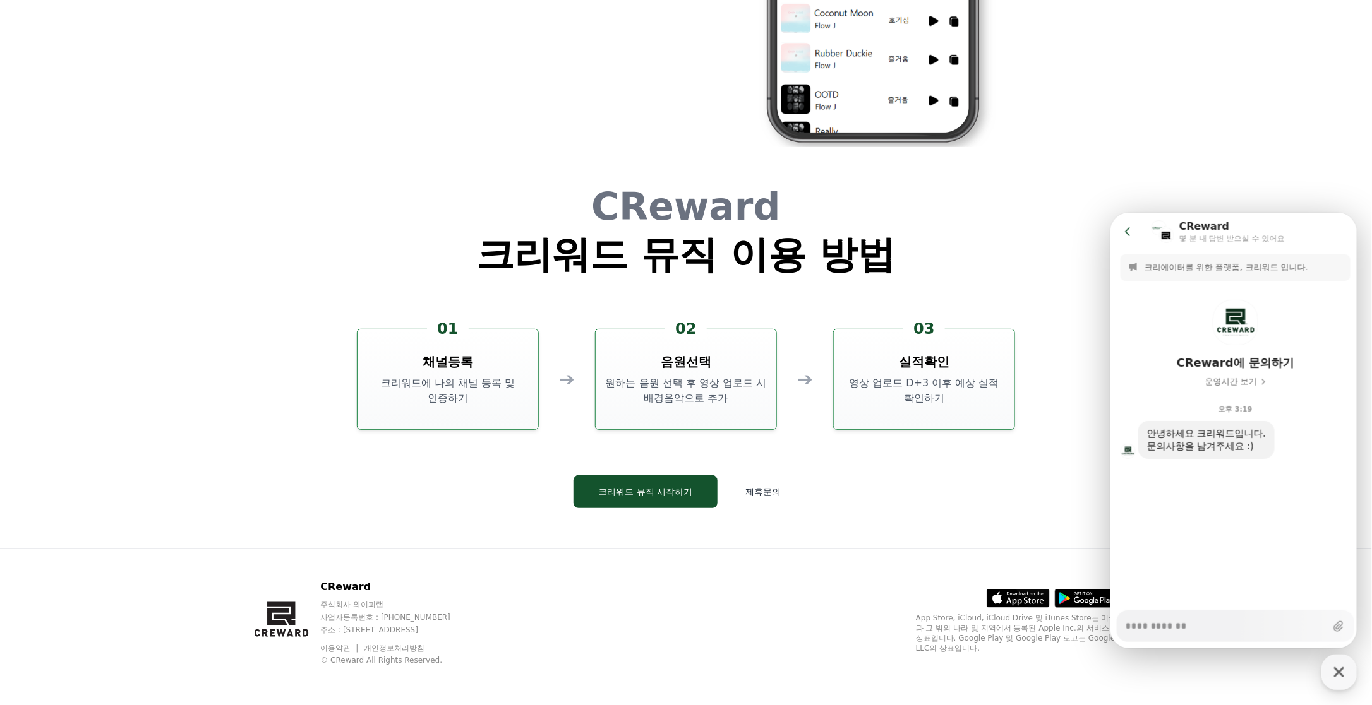
drag, startPoint x: 80, startPoint y: 224, endPoint x: 1074, endPoint y: 489, distance: 1028.7
click at [1064, 488] on div "CReward 크리워드 뮤직 이용 방법 01 채널등록 크리워드에 나의 채널 등록 및 인증하기 ➔ 02 음원선택 원하는 음원 선택 후 영상 업로…" at bounding box center [686, 357] width 758 height 381
click at [1341, 681] on icon "button" at bounding box center [1339, 672] width 23 height 23
type textarea "*"
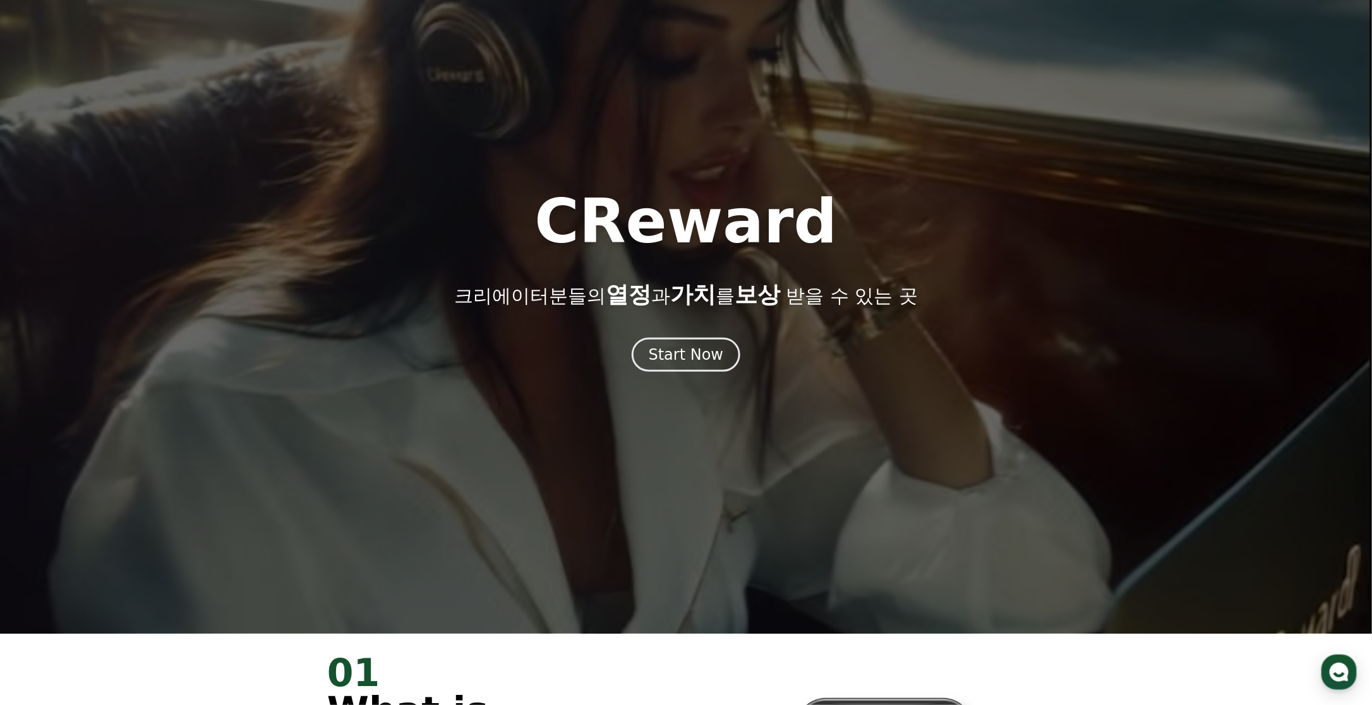
scroll to position [0, 0]
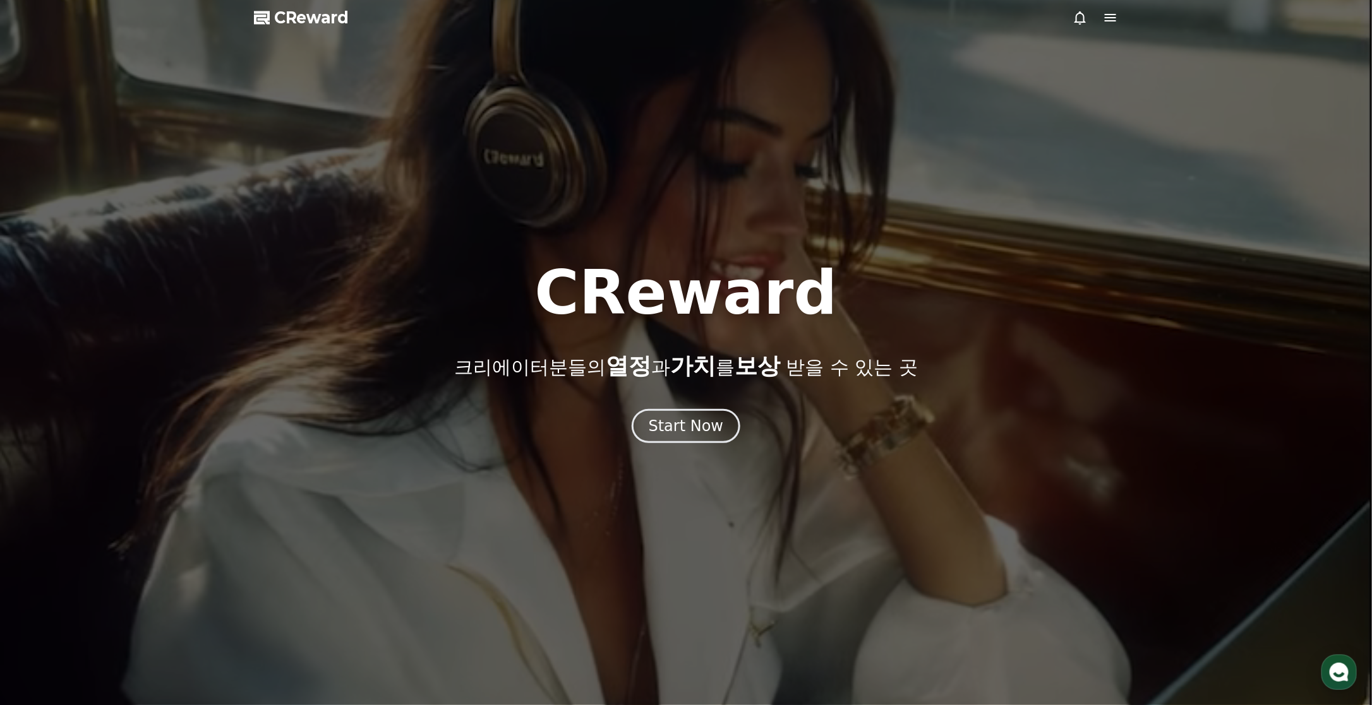
click at [1108, 27] on div at bounding box center [686, 352] width 1372 height 705
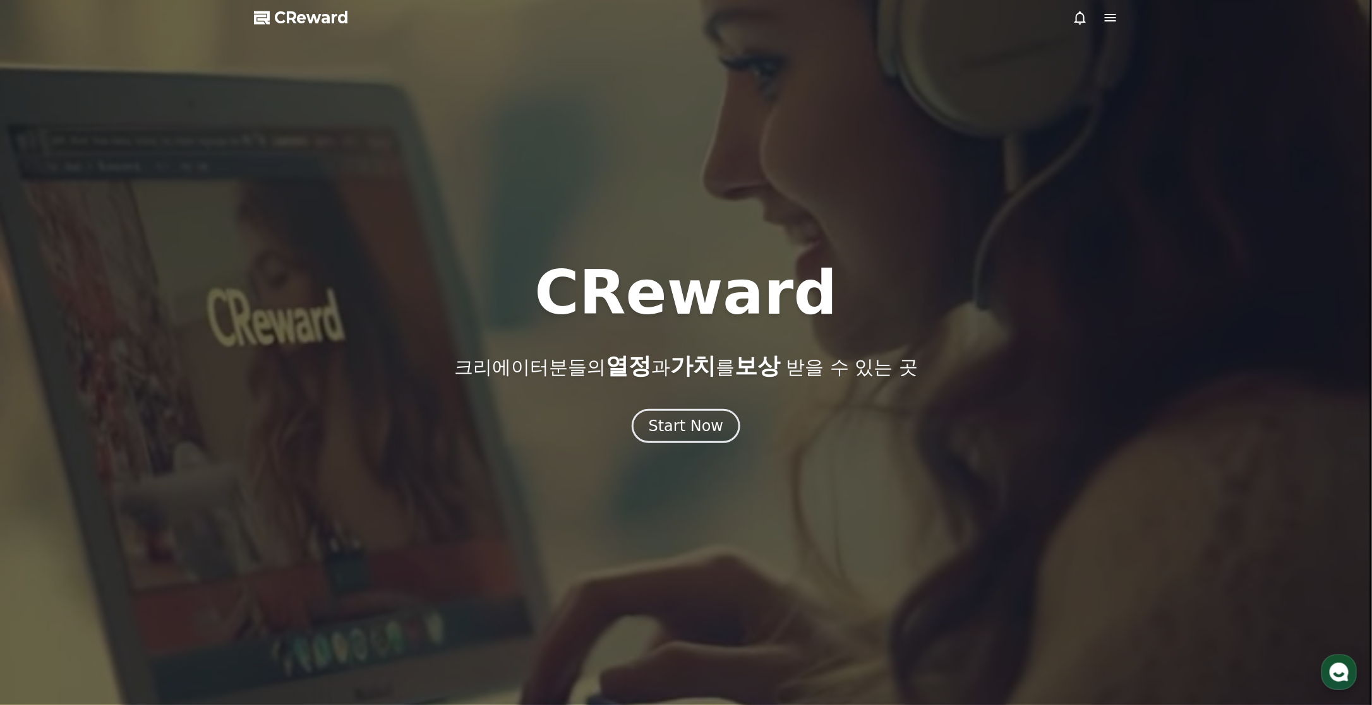
click at [1114, 18] on icon at bounding box center [1110, 17] width 15 height 15
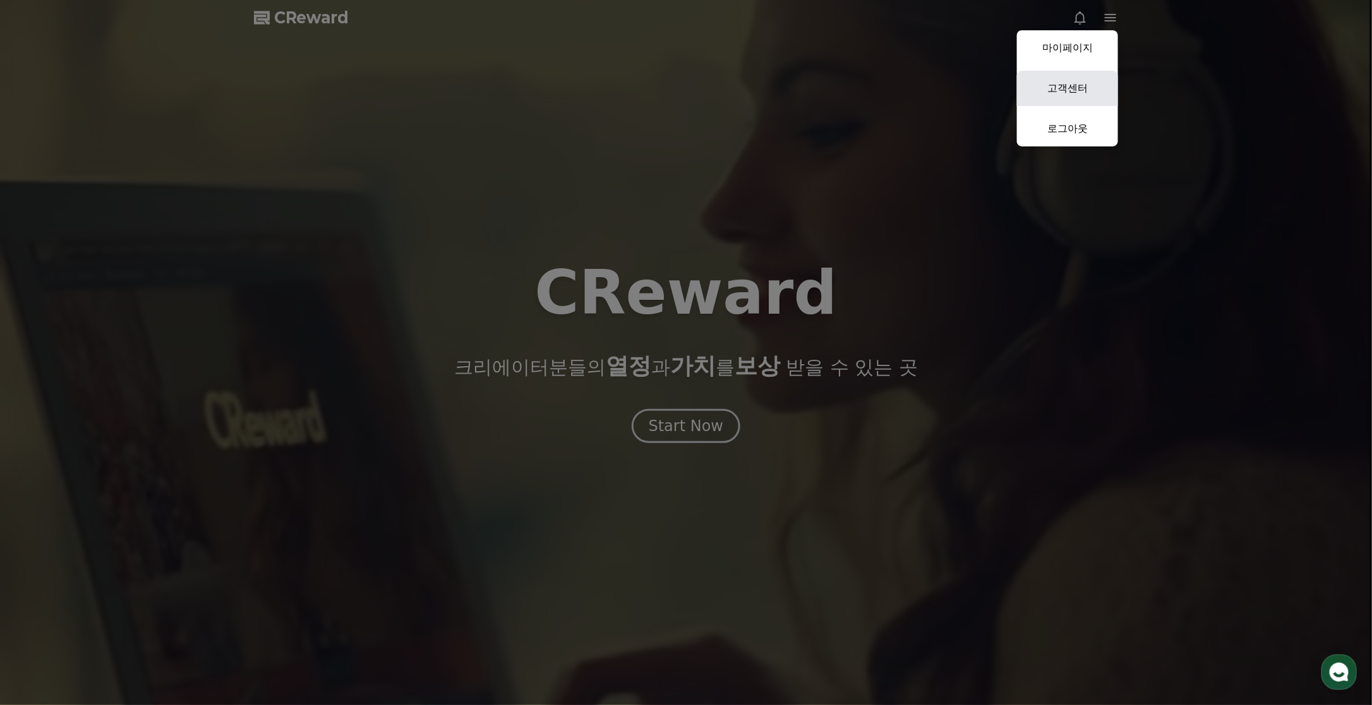
click at [1074, 88] on link "고객센터" at bounding box center [1067, 88] width 101 height 35
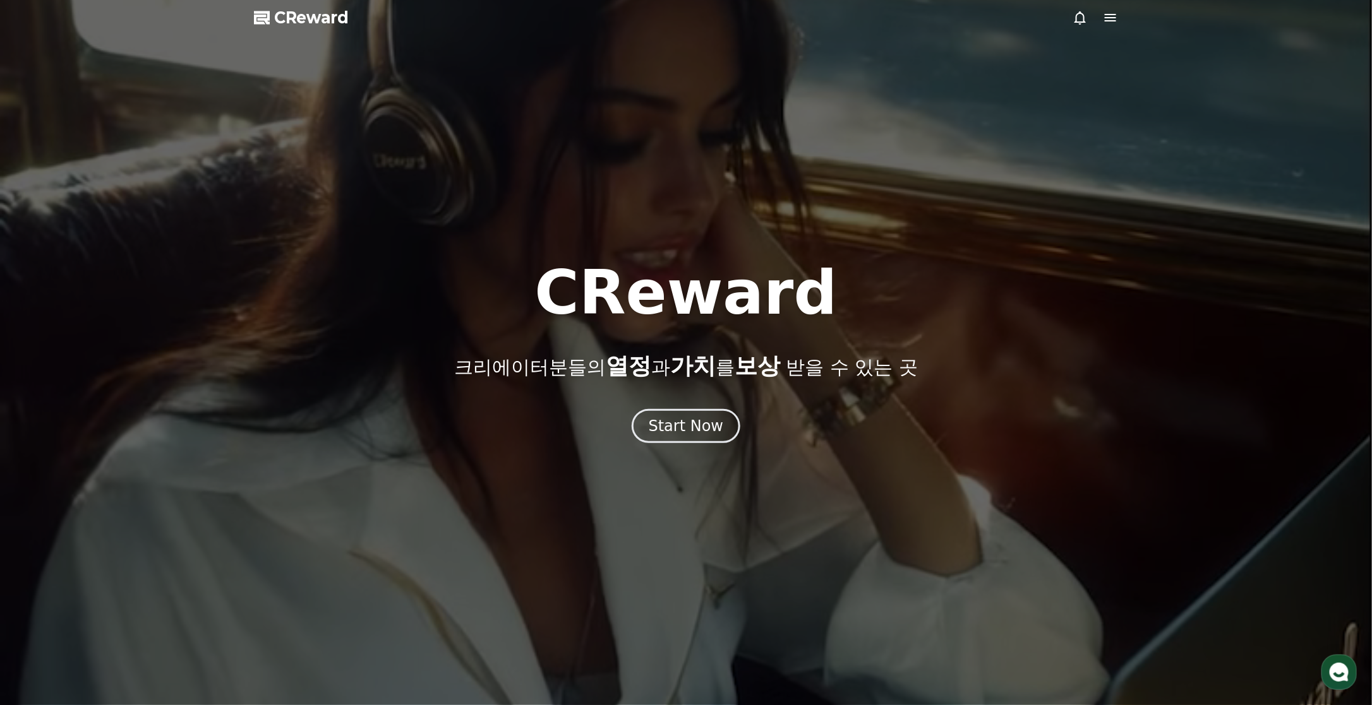
click at [320, 22] on span "CReward" at bounding box center [311, 18] width 75 height 20
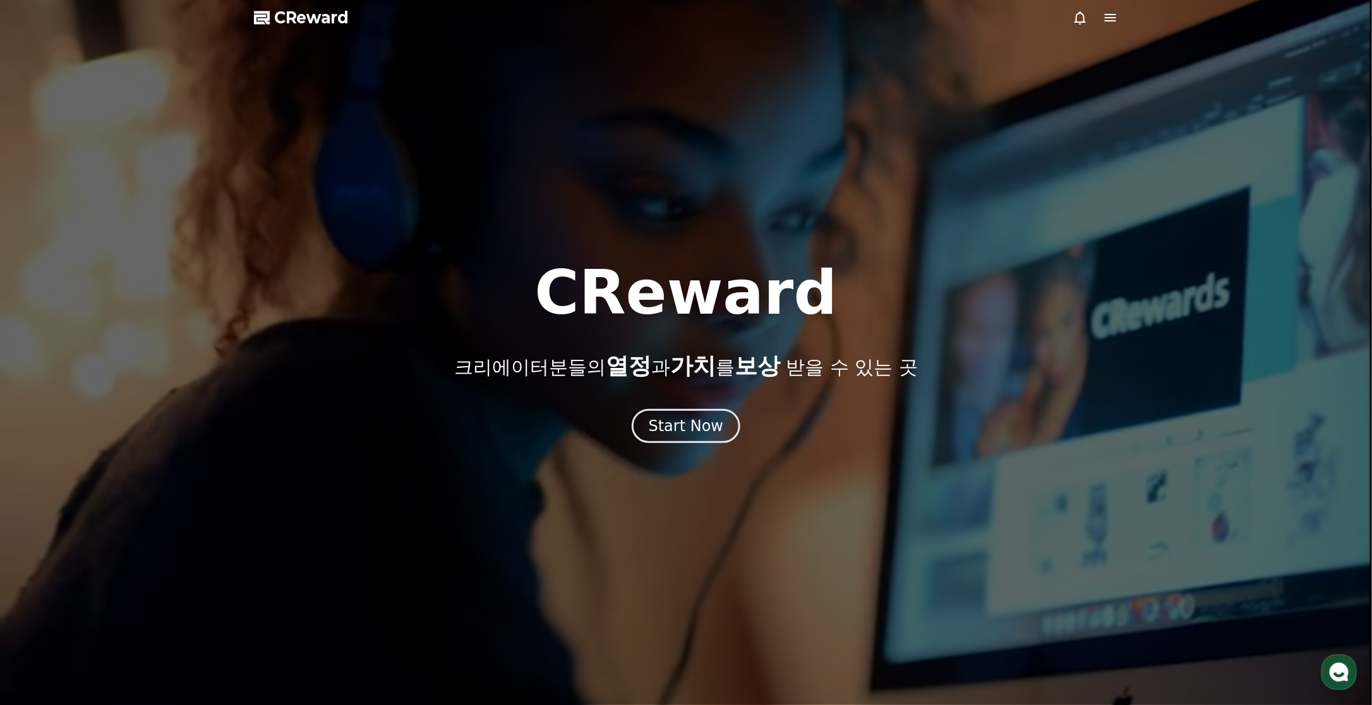
click at [329, 20] on span "CReward" at bounding box center [311, 18] width 75 height 20
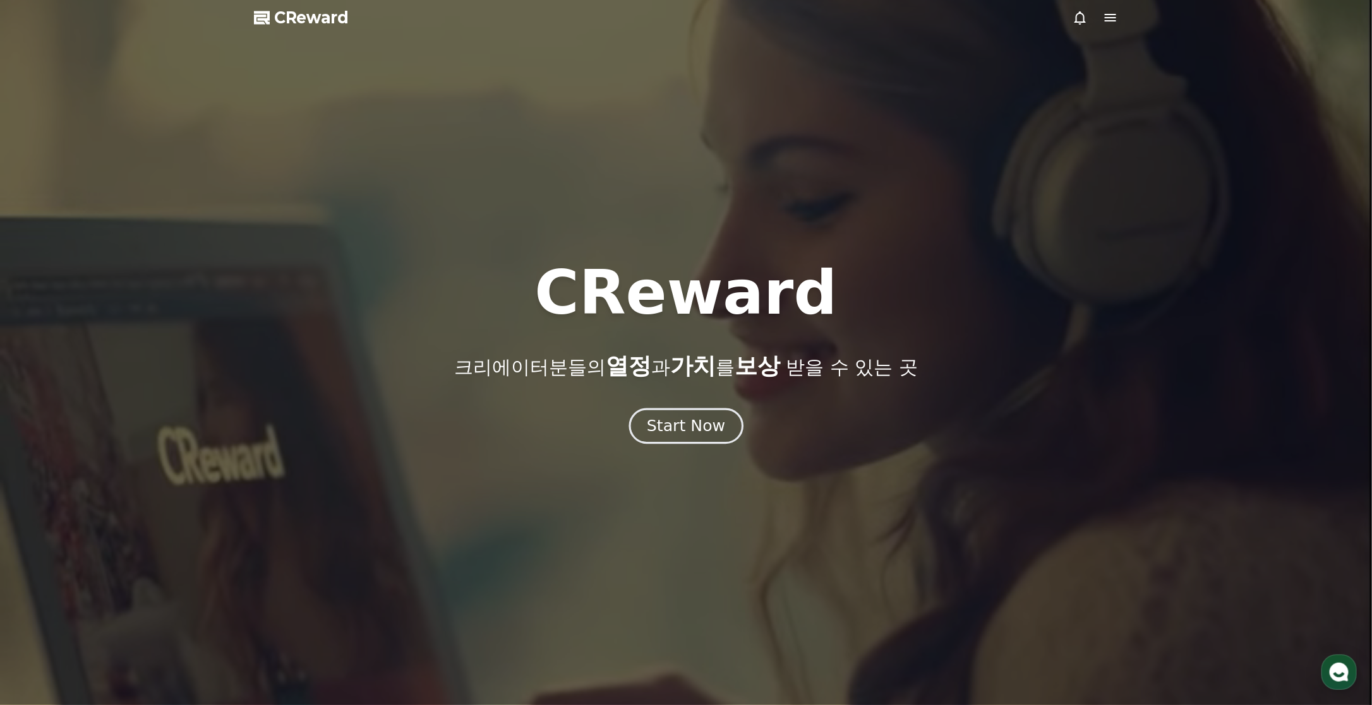
click at [695, 431] on div "Start Now" at bounding box center [686, 426] width 78 height 21
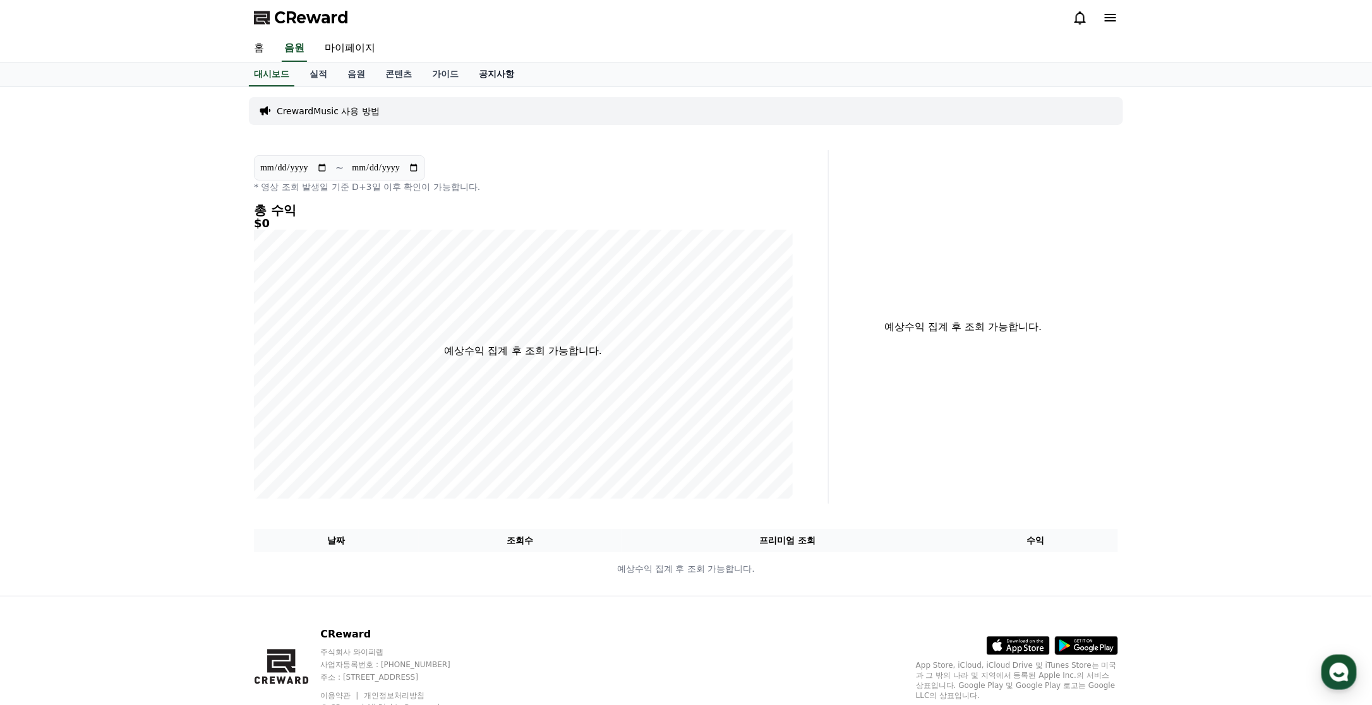
click at [504, 76] on link "공지사항" at bounding box center [497, 75] width 56 height 24
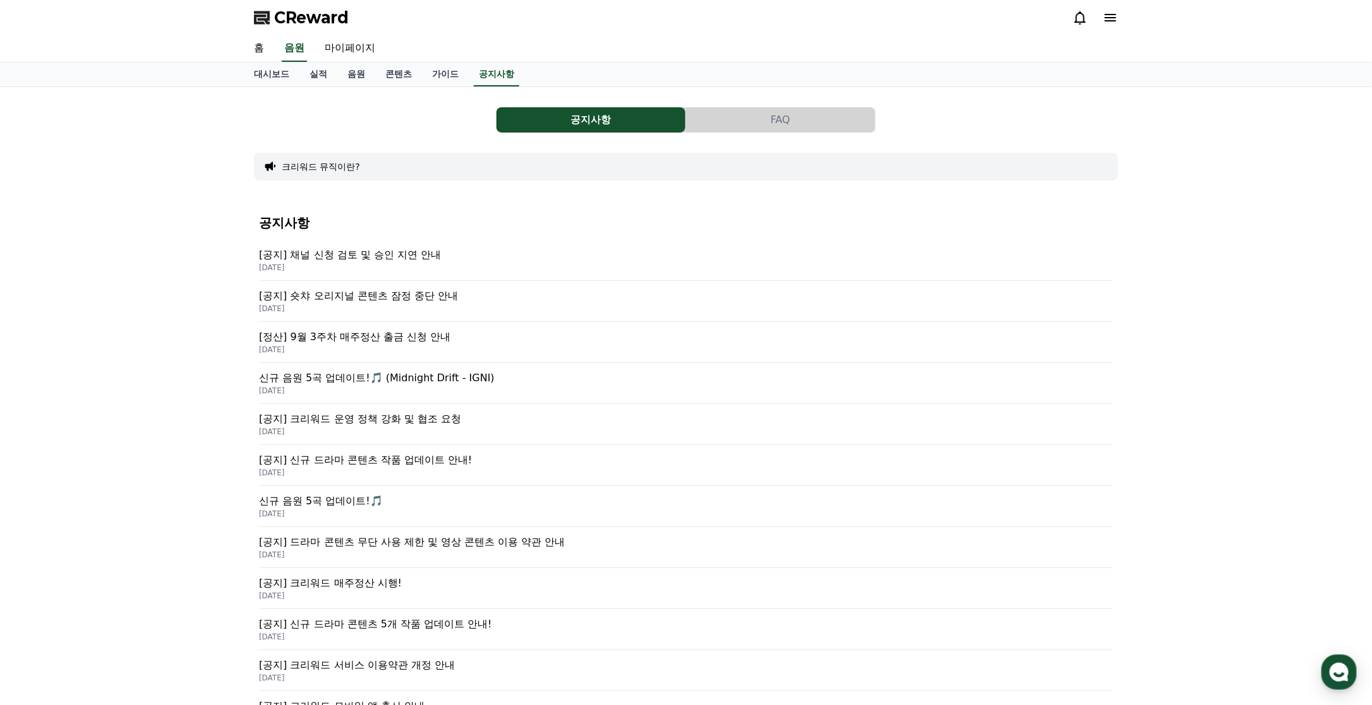
click at [397, 257] on p "[공지] 채널 신청 검토 및 승인 지연 안내" at bounding box center [686, 255] width 854 height 15
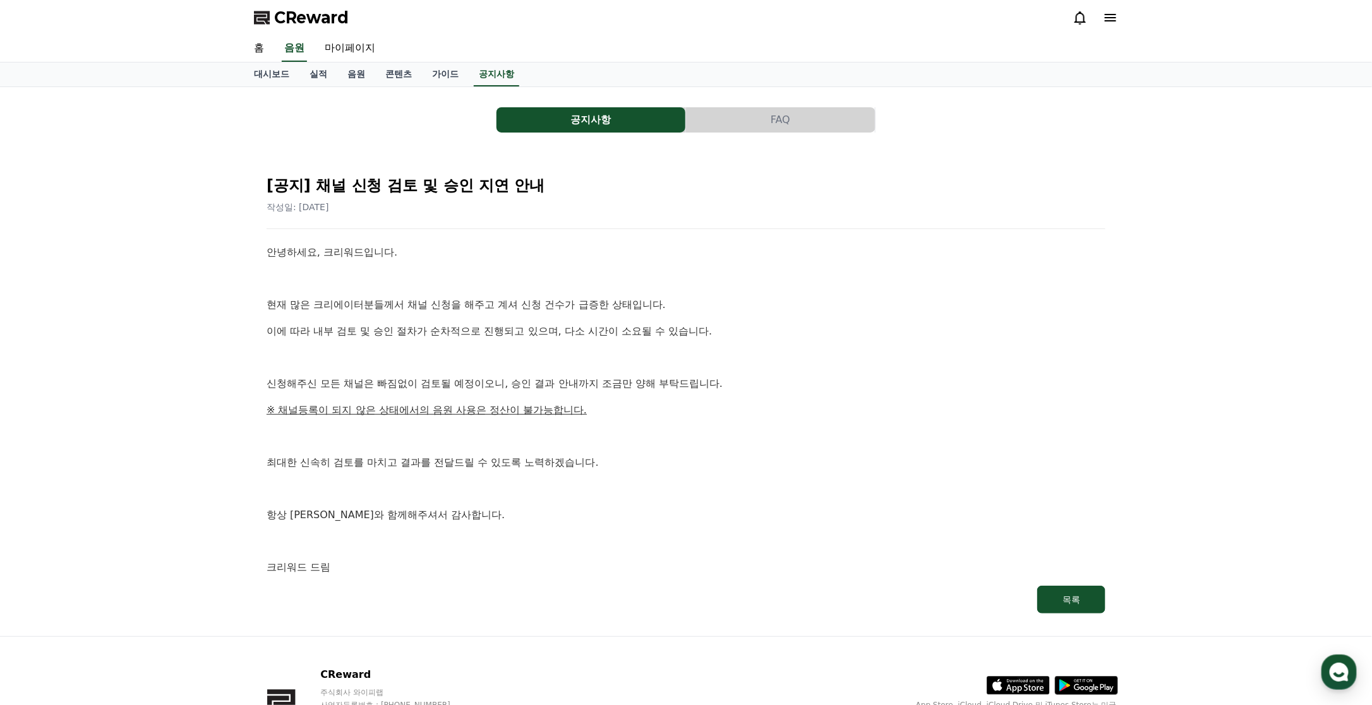
drag, startPoint x: 325, startPoint y: 299, endPoint x: 571, endPoint y: 327, distance: 247.9
click at [571, 327] on div "안녕하세요, 크리워드입니다. 현재 많은 크리에이터분들께서 채널 신청을 해주고 계셔 신청 건수가 급증한 상태입니다. 이에 따라 내부 검토 및 승…" at bounding box center [686, 410] width 839 height 332
drag, startPoint x: 571, startPoint y: 327, endPoint x: 428, endPoint y: 371, distance: 149.8
click at [432, 369] on div "안녕하세요, 크리워드입니다. 현재 많은 크리에이터분들께서 채널 신청을 해주고 계셔 신청 건수가 급증한 상태입니다. 이에 따라 내부 검토 및 승…" at bounding box center [686, 410] width 839 height 332
drag, startPoint x: 390, startPoint y: 388, endPoint x: 552, endPoint y: 399, distance: 162.7
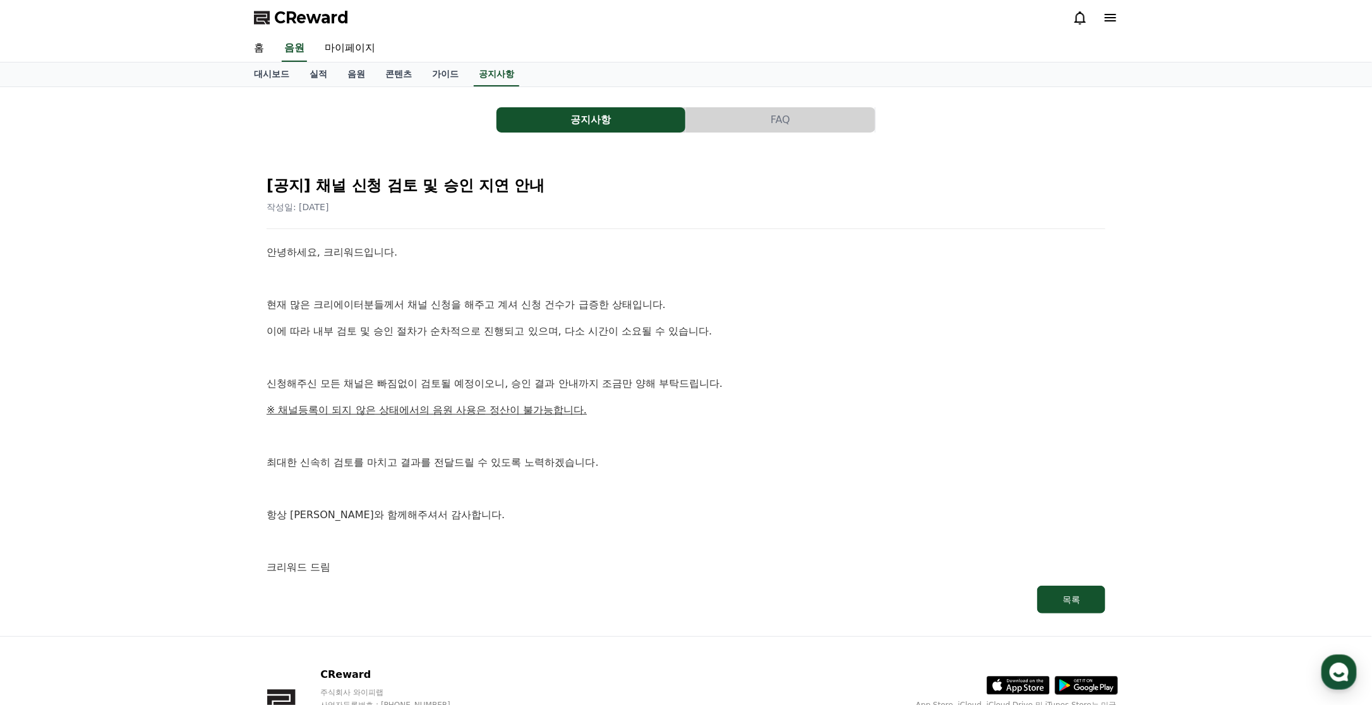
click at [552, 399] on div "안녕하세요, 크리워드입니다. 현재 많은 크리에이터분들께서 채널 신청을 해주고 계셔 신청 건수가 급증한 상태입니다. 이에 따라 내부 검토 및 승…" at bounding box center [686, 410] width 839 height 332
drag, startPoint x: 552, startPoint y: 399, endPoint x: 513, endPoint y: 457, distance: 69.2
click at [515, 457] on p "최대한 신속히 검토를 마치고 결과를 전달드릴 수 있도록 노력하겠습니다." at bounding box center [686, 463] width 839 height 16
drag, startPoint x: 382, startPoint y: 411, endPoint x: 549, endPoint y: 467, distance: 176.0
click at [549, 467] on div "안녕하세요, 크리워드입니다. 현재 많은 크리에이터분들께서 채널 신청을 해주고 계셔 신청 건수가 급증한 상태입니다. 이에 따라 내부 검토 및 승…" at bounding box center [686, 410] width 839 height 332
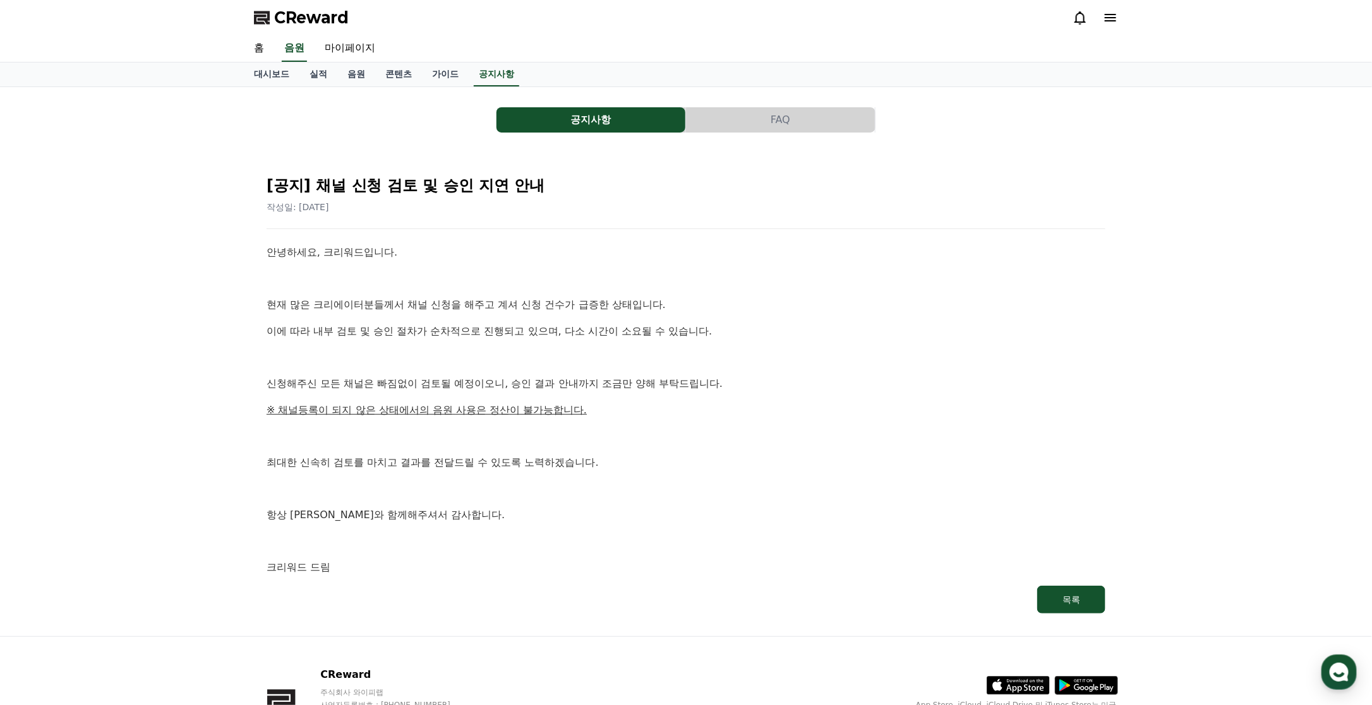
drag, startPoint x: 549, startPoint y: 467, endPoint x: 391, endPoint y: 520, distance: 166.4
click at [390, 520] on p "항상 [PERSON_NAME]와 함께해주셔서 감사합니다." at bounding box center [686, 515] width 839 height 16
drag, startPoint x: 391, startPoint y: 520, endPoint x: 222, endPoint y: 474, distance: 174.7
click at [220, 469] on div "공지사항 FAQ [공지] 채널 신청 검토 및 승인 지연 안내 작성일: [DATE] 안녕하세요, 크리워드입니다. 현재 많은 크리에이터분들께서 채…" at bounding box center [686, 361] width 1372 height 549
